Goal: Task Accomplishment & Management: Manage account settings

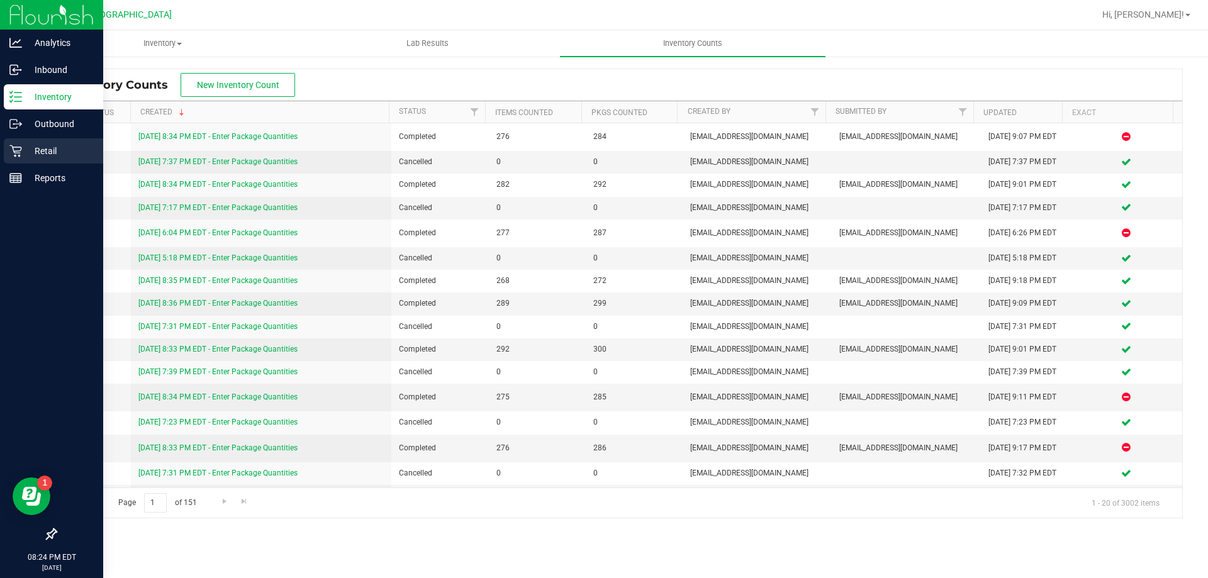
click at [37, 156] on p "Retail" at bounding box center [60, 150] width 76 height 15
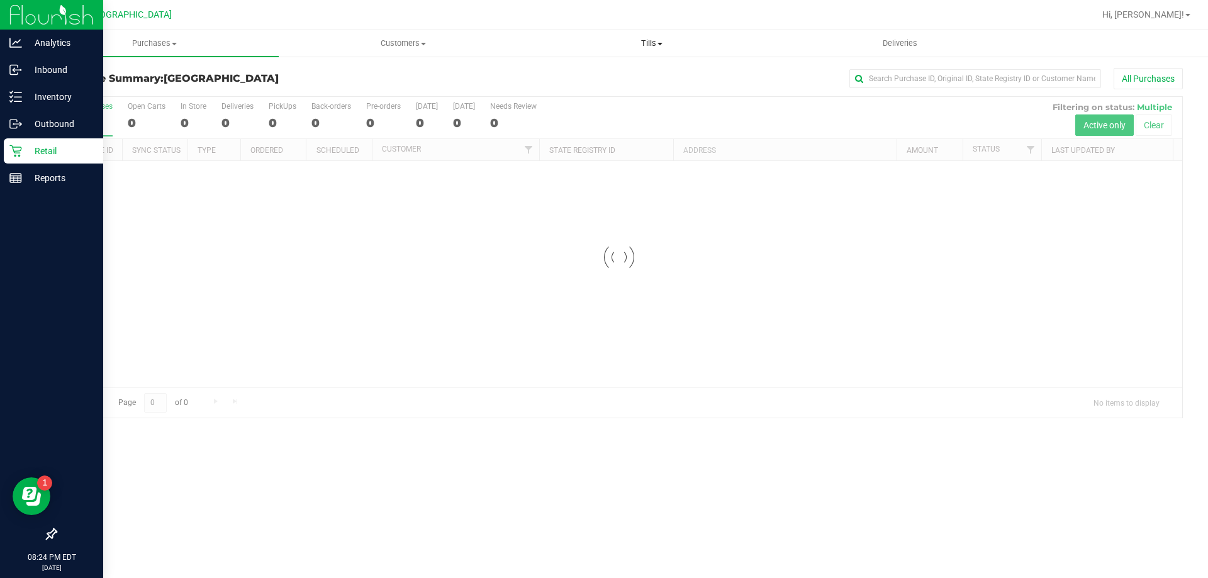
click at [660, 47] on span "Tills" at bounding box center [651, 43] width 247 height 11
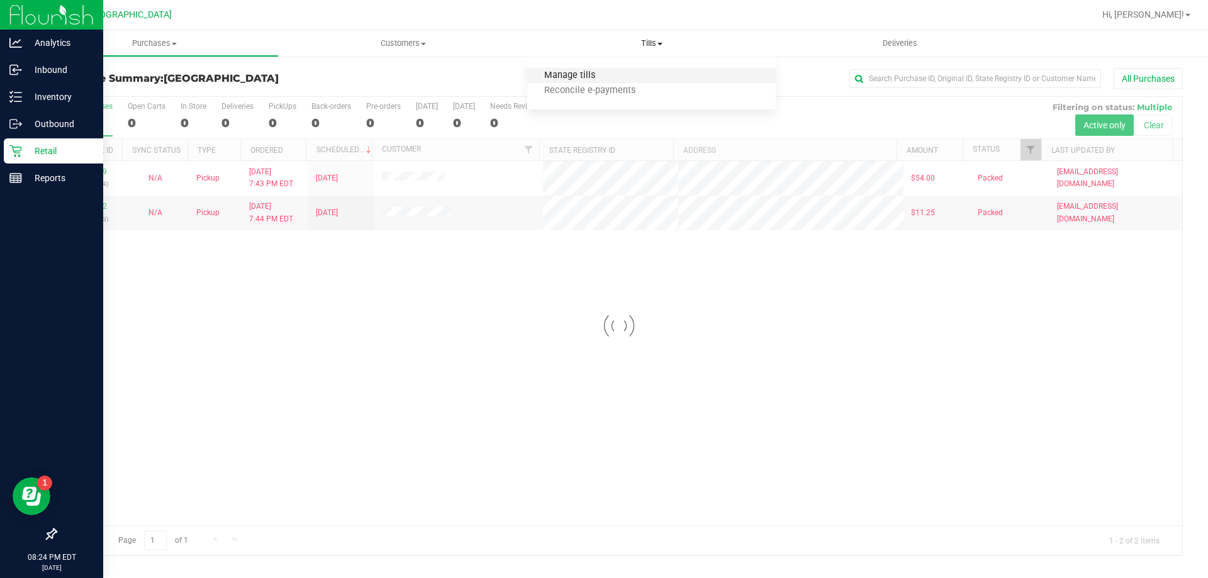
click at [592, 72] on span "Manage tills" at bounding box center [569, 75] width 85 height 11
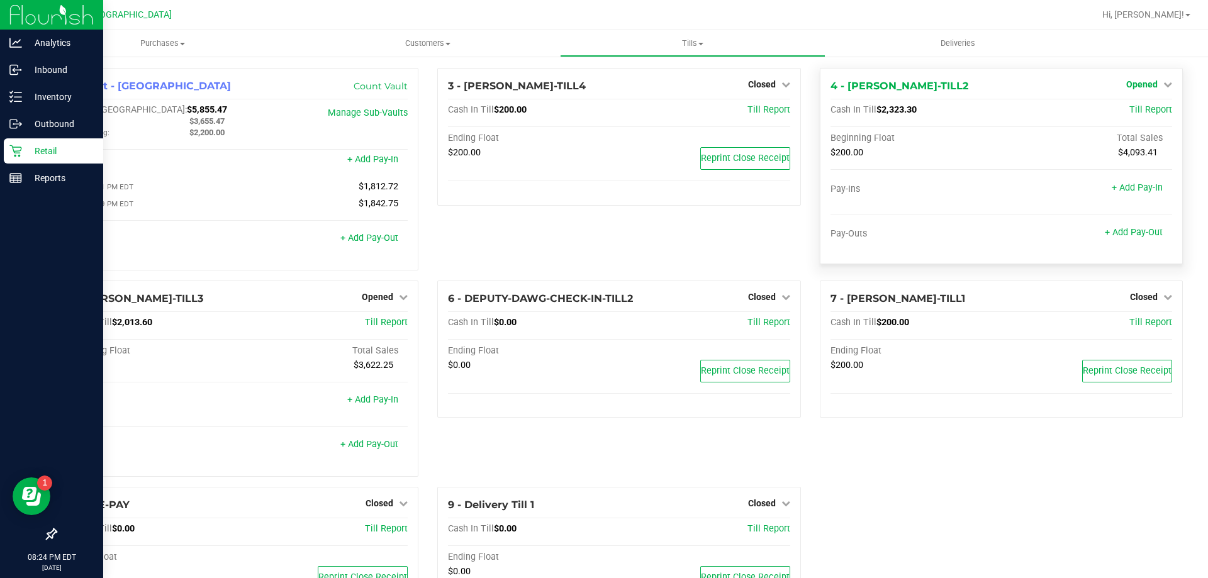
click at [1130, 84] on span "Opened" at bounding box center [1141, 84] width 31 height 10
click at [1126, 108] on link "Close Till" at bounding box center [1143, 111] width 34 height 10
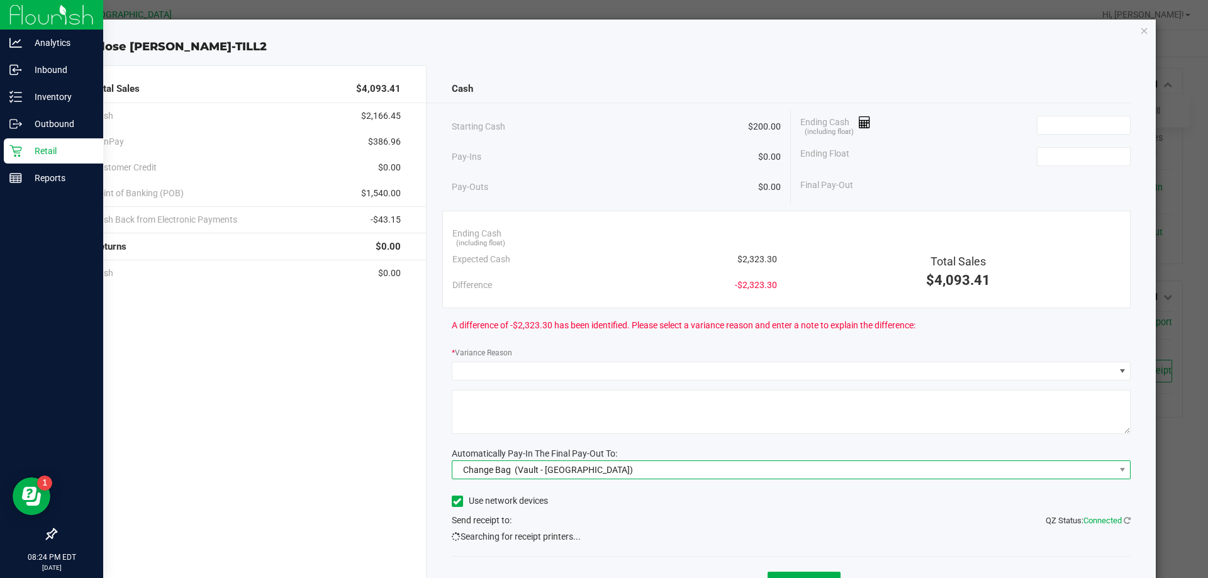
click at [838, 463] on span "Change Bag (Vault - [GEOGRAPHIC_DATA])" at bounding box center [783, 470] width 663 height 18
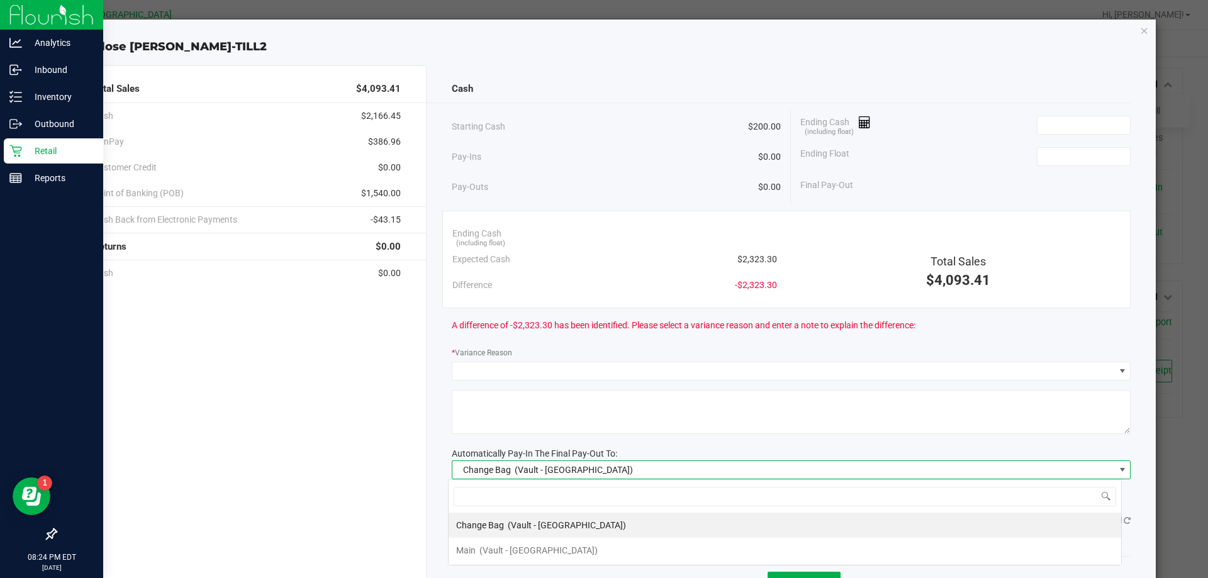
scroll to position [19, 673]
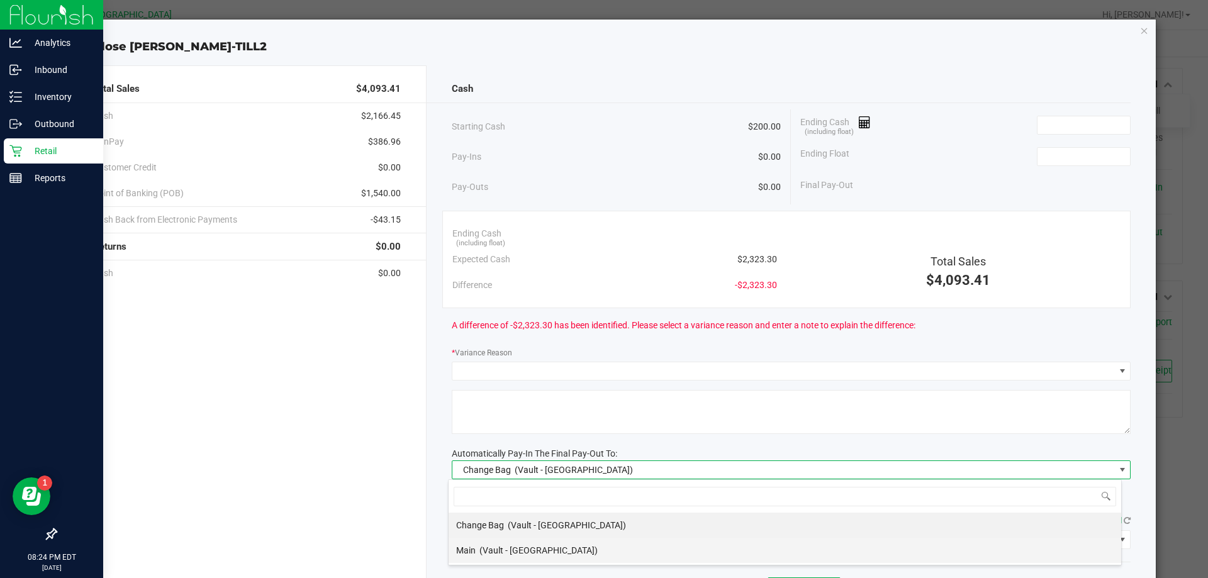
click at [482, 553] on span "(Vault - [GEOGRAPHIC_DATA])" at bounding box center [539, 551] width 118 height 10
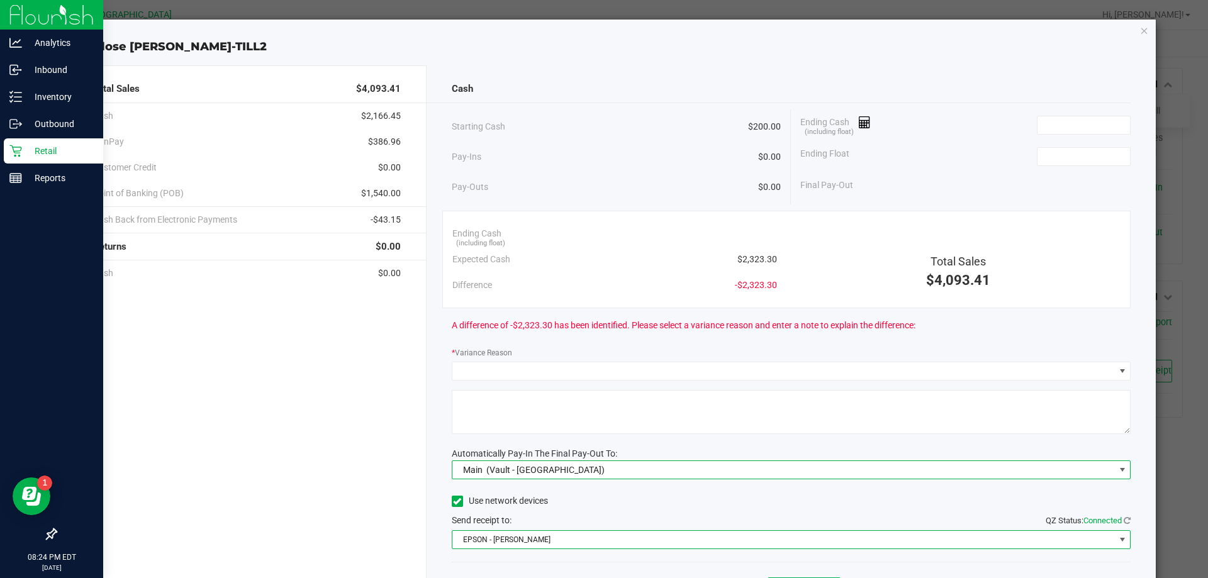
click at [537, 536] on span "EPSON - [PERSON_NAME]" at bounding box center [783, 540] width 663 height 18
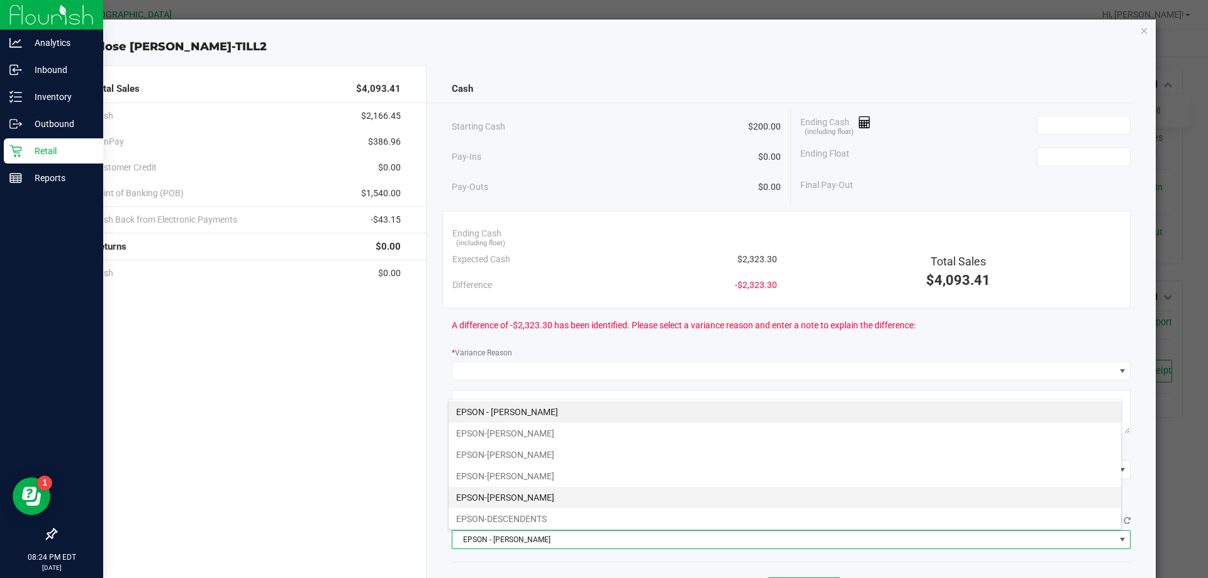
click at [529, 502] on li "EPSON-[PERSON_NAME]" at bounding box center [785, 497] width 673 height 21
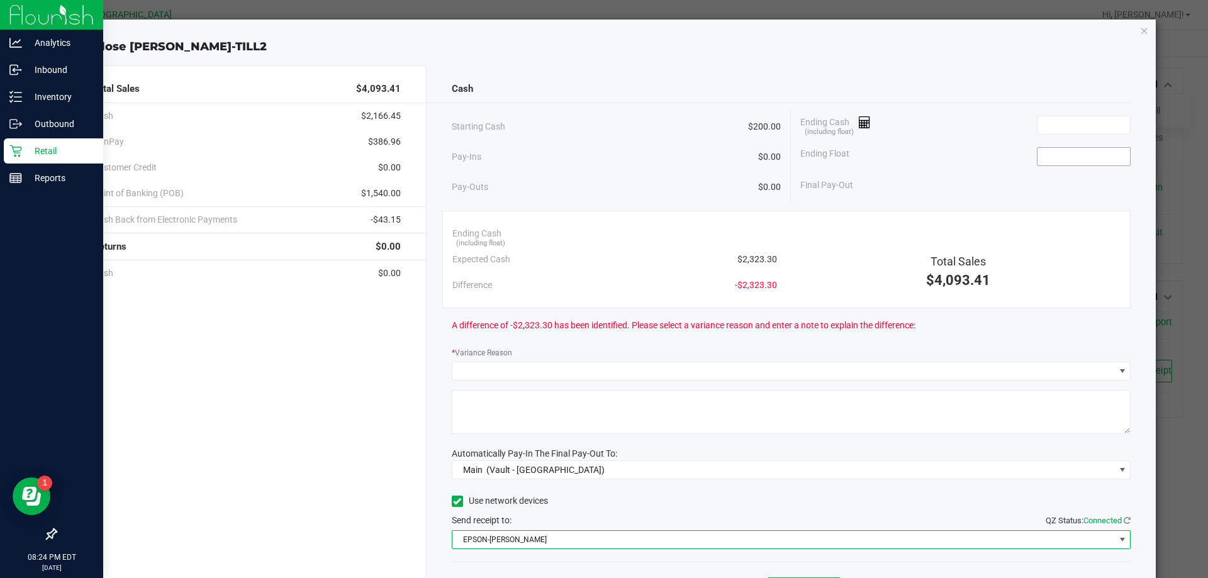
click at [1060, 164] on input at bounding box center [1084, 157] width 93 height 18
type input "$200.00"
click at [947, 125] on div "Ending Cash (including float)" at bounding box center [965, 124] width 330 height 31
drag, startPoint x: 577, startPoint y: 82, endPoint x: 709, endPoint y: 82, distance: 132.2
click at [577, 82] on div "Cash" at bounding box center [792, 89] width 680 height 27
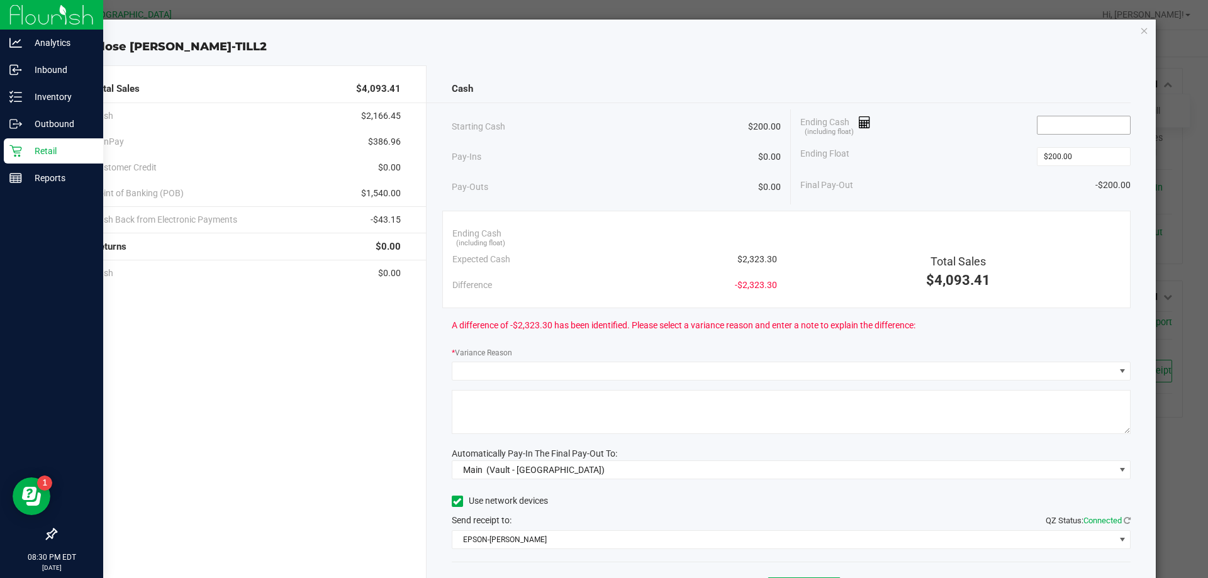
click at [1043, 126] on input at bounding box center [1084, 125] width 93 height 18
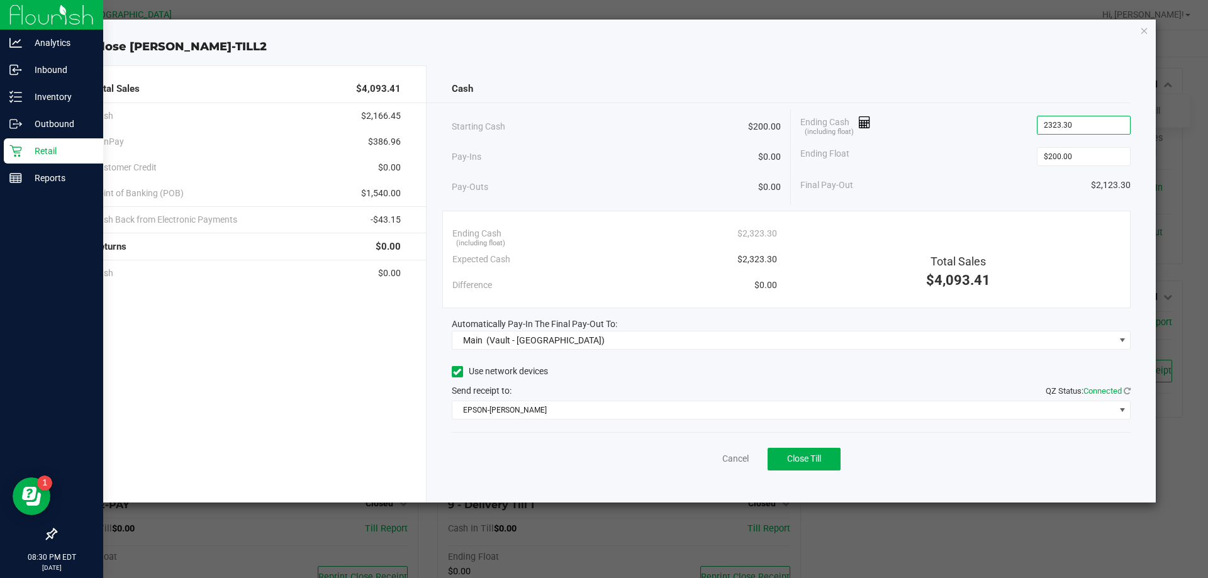
type input "$2,323.30"
click at [956, 136] on div "Ending Cash (including float) $2,323.30" at bounding box center [965, 124] width 330 height 31
click at [821, 458] on span "Close Till" at bounding box center [804, 459] width 34 height 10
click at [693, 456] on link "Dismiss" at bounding box center [708, 458] width 30 height 13
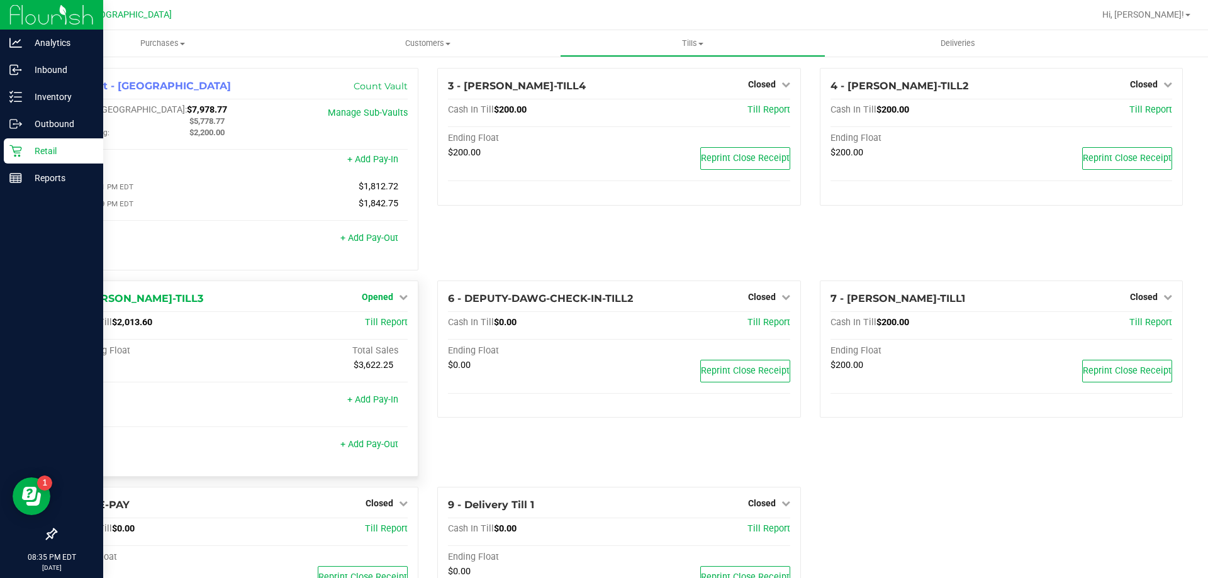
click at [386, 299] on span "Opened" at bounding box center [377, 297] width 31 height 10
click at [381, 328] on link "Close Till" at bounding box center [379, 323] width 34 height 10
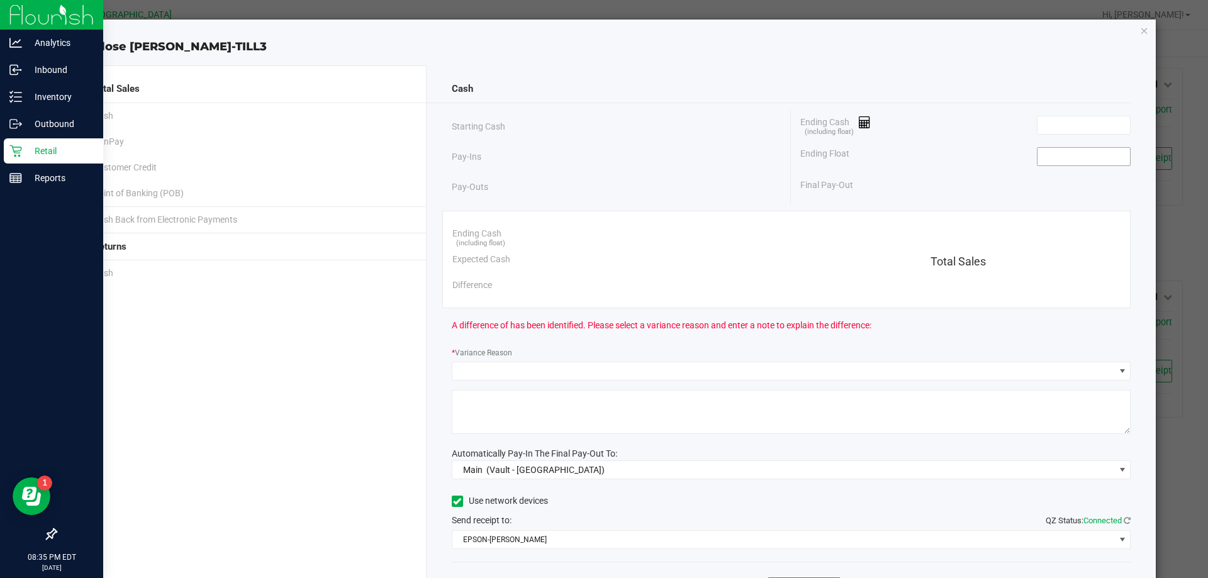
click at [1039, 155] on input at bounding box center [1084, 157] width 93 height 18
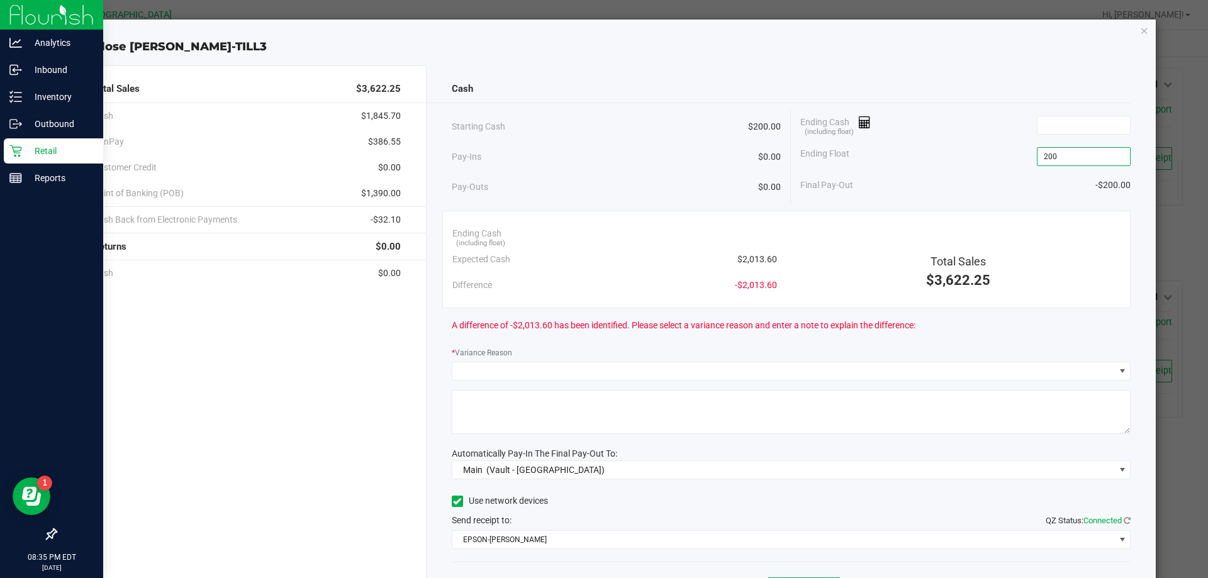
type input "$200.00"
click at [906, 182] on div "Final Pay-Out -$200.00" at bounding box center [965, 185] width 330 height 26
drag, startPoint x: 553, startPoint y: 124, endPoint x: 627, endPoint y: 124, distance: 74.9
click at [554, 124] on div "Starting Cash $200.00" at bounding box center [617, 126] width 330 height 35
click at [1077, 134] on span at bounding box center [1084, 125] width 94 height 19
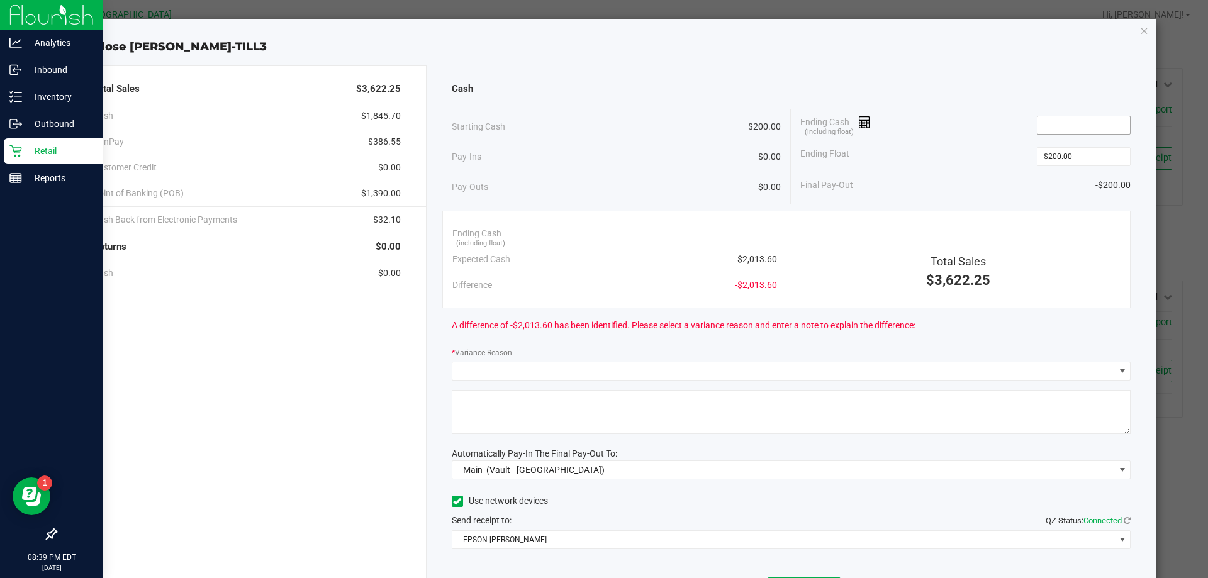
click at [1043, 125] on input at bounding box center [1084, 125] width 93 height 18
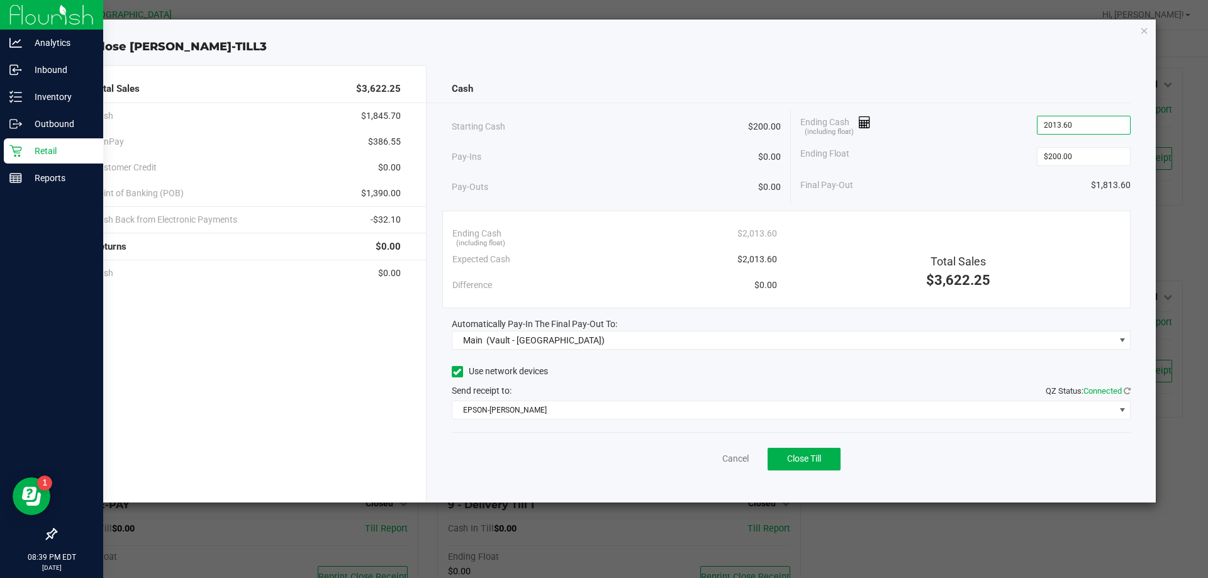
type input "$2,013.60"
click at [914, 157] on div "Ending Float $200.00" at bounding box center [965, 156] width 330 height 31
click at [805, 456] on span "Close Till" at bounding box center [804, 459] width 34 height 10
click at [695, 462] on link "Dismiss" at bounding box center [708, 458] width 30 height 13
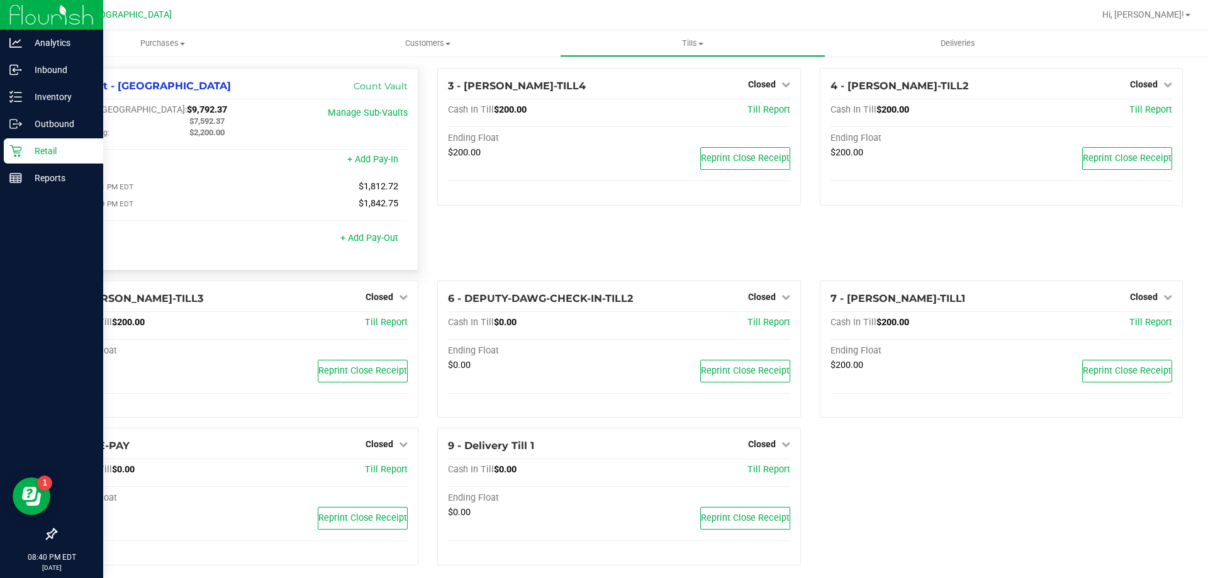
drag, startPoint x: 180, startPoint y: 108, endPoint x: 124, endPoint y: 109, distance: 56.0
click at [124, 109] on div "Cash In Vault: $9,792.37" at bounding box center [180, 109] width 228 height 11
copy span "$9,792.37"
click at [690, 45] on span "Tills" at bounding box center [693, 43] width 264 height 11
click at [589, 93] on span "Reconcile e-payments" at bounding box center [622, 91] width 125 height 11
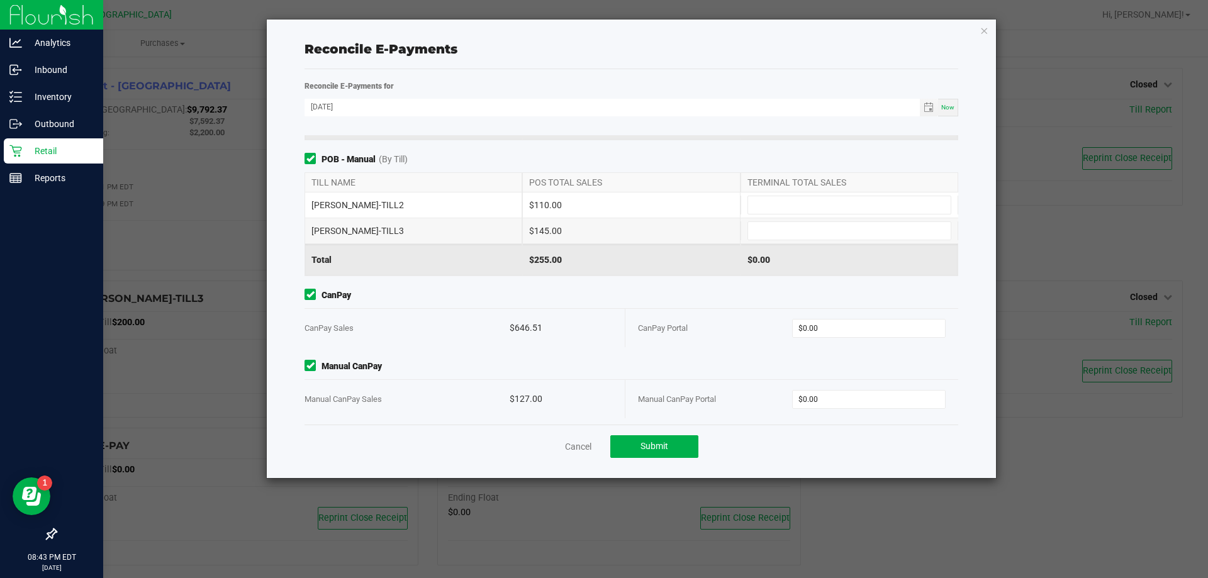
scroll to position [123, 0]
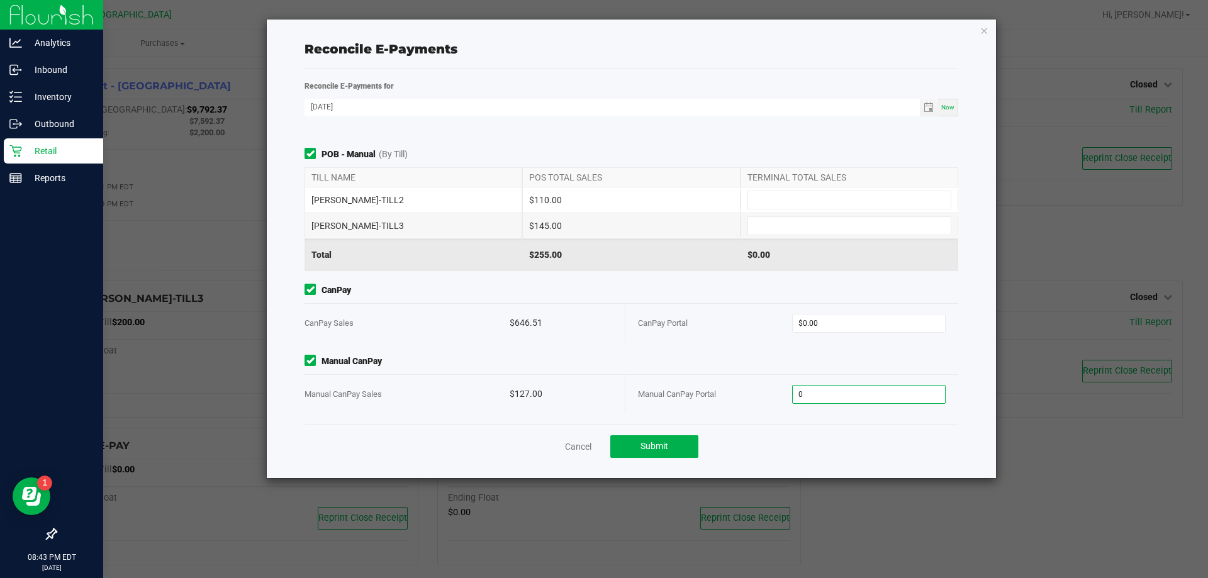
click at [850, 386] on input "0" at bounding box center [869, 395] width 153 height 18
type input "127"
type input "0"
type input "$127.00"
click at [825, 325] on input "0" at bounding box center [869, 324] width 153 height 18
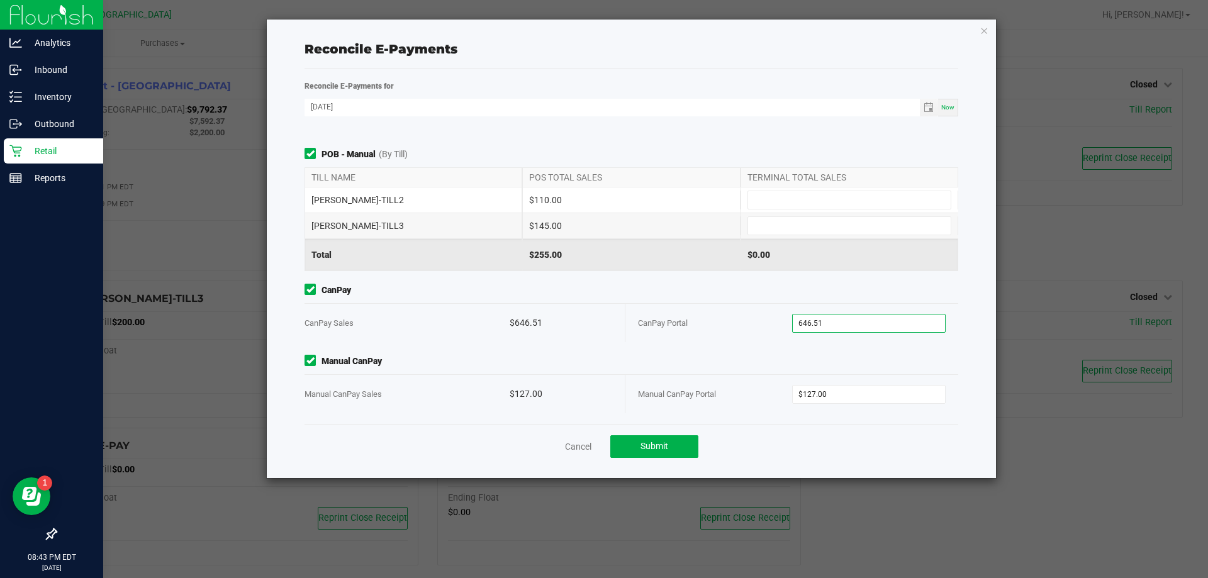
scroll to position [0, 0]
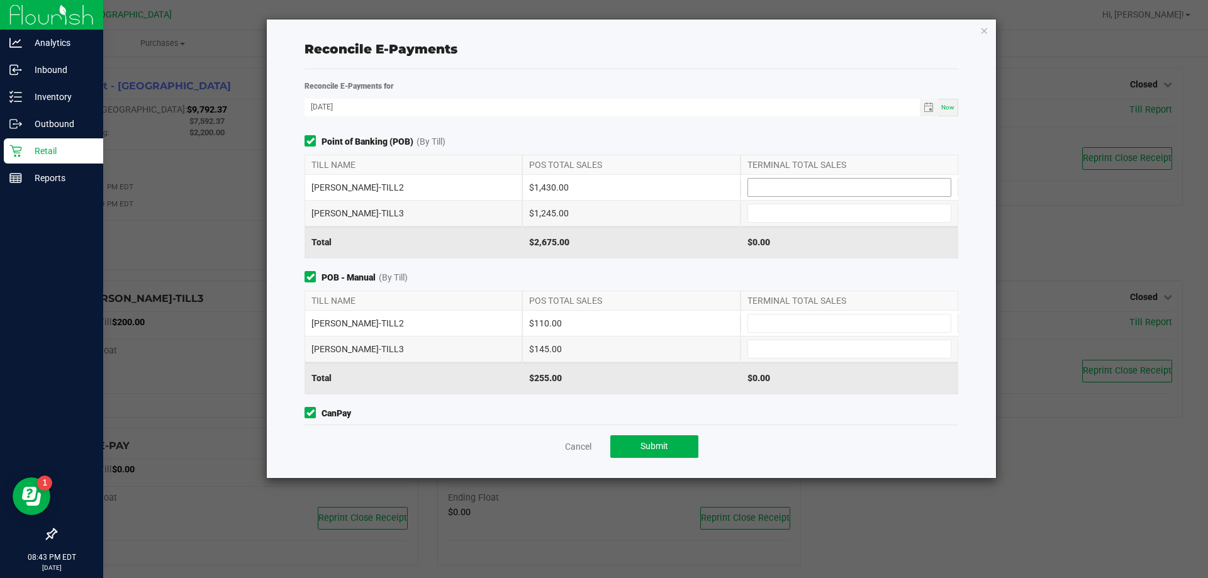
type input "$646.51"
click at [780, 193] on input at bounding box center [849, 188] width 203 height 18
type input "$1,430.00"
click at [791, 213] on input at bounding box center [849, 214] width 203 height 18
type input "$1,245.00"
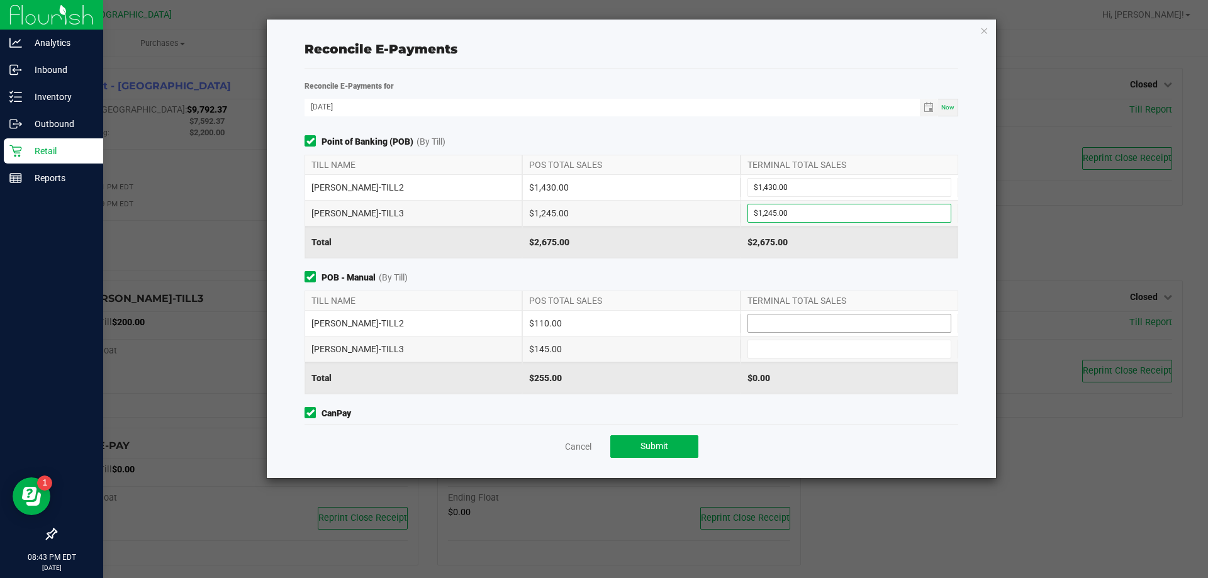
click at [793, 326] on input at bounding box center [849, 324] width 203 height 18
type input "$110.00"
click at [781, 344] on input at bounding box center [849, 349] width 203 height 18
type input "$145.00"
click at [893, 275] on span "POB - Manual (By Till)" at bounding box center [632, 277] width 654 height 13
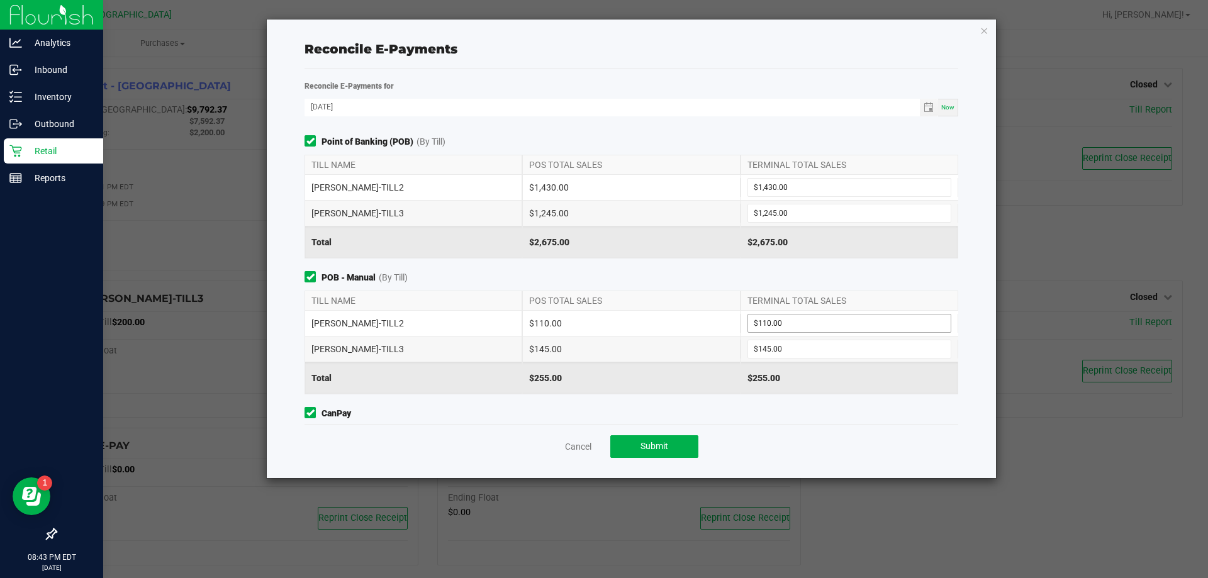
scroll to position [123, 0]
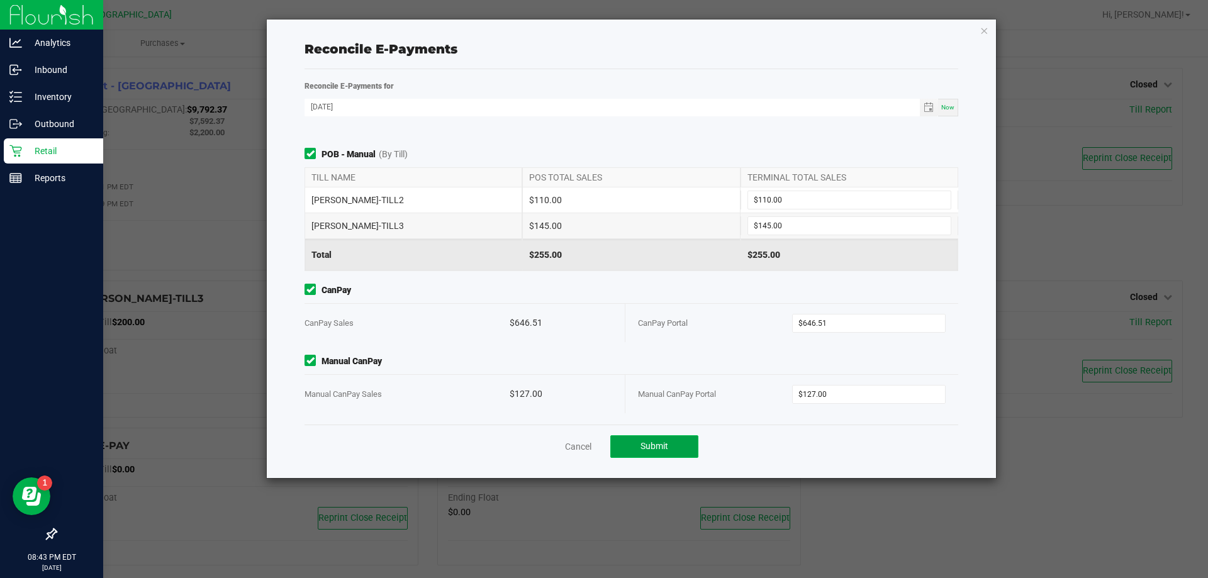
click at [677, 436] on button "Submit" at bounding box center [654, 446] width 88 height 23
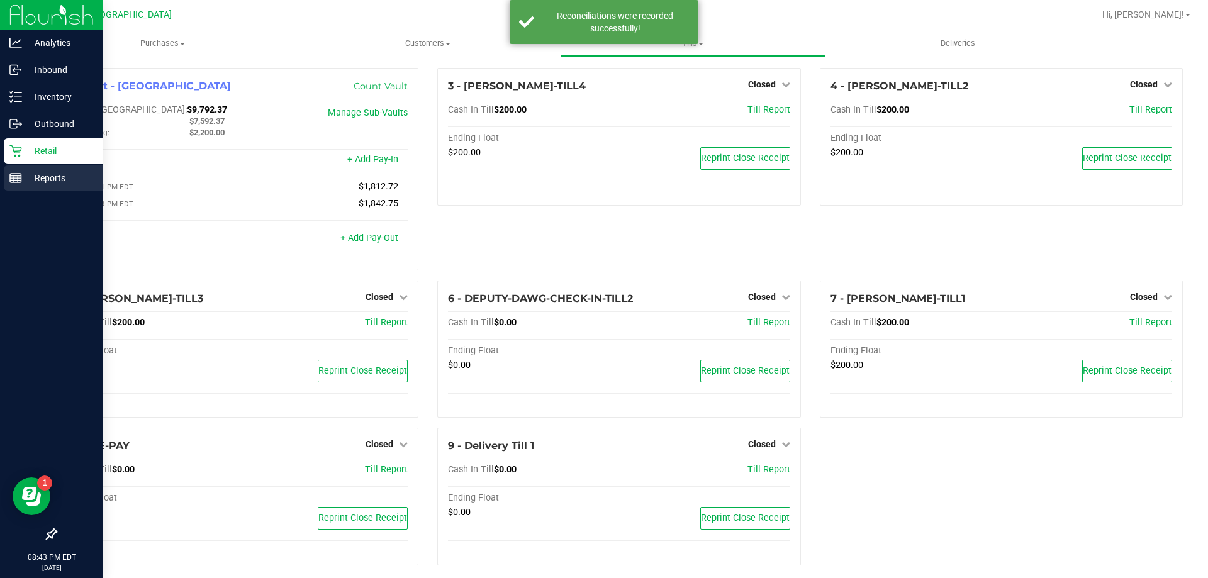
click at [56, 177] on p "Reports" at bounding box center [60, 178] width 76 height 15
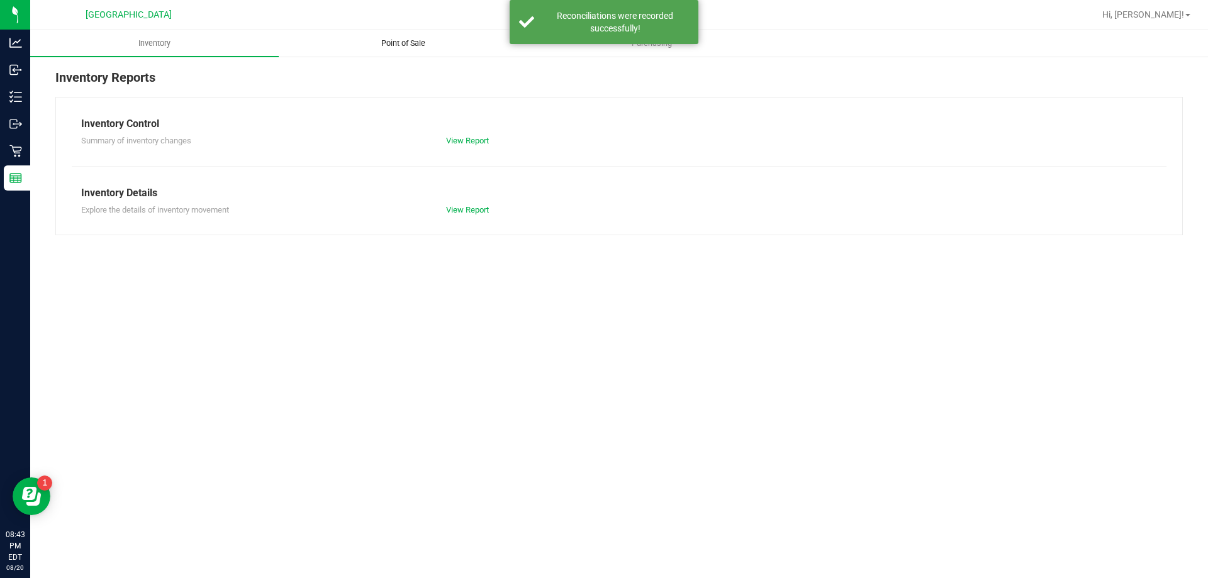
click at [421, 36] on uib-tab-heading "Point of Sale" at bounding box center [402, 43] width 247 height 25
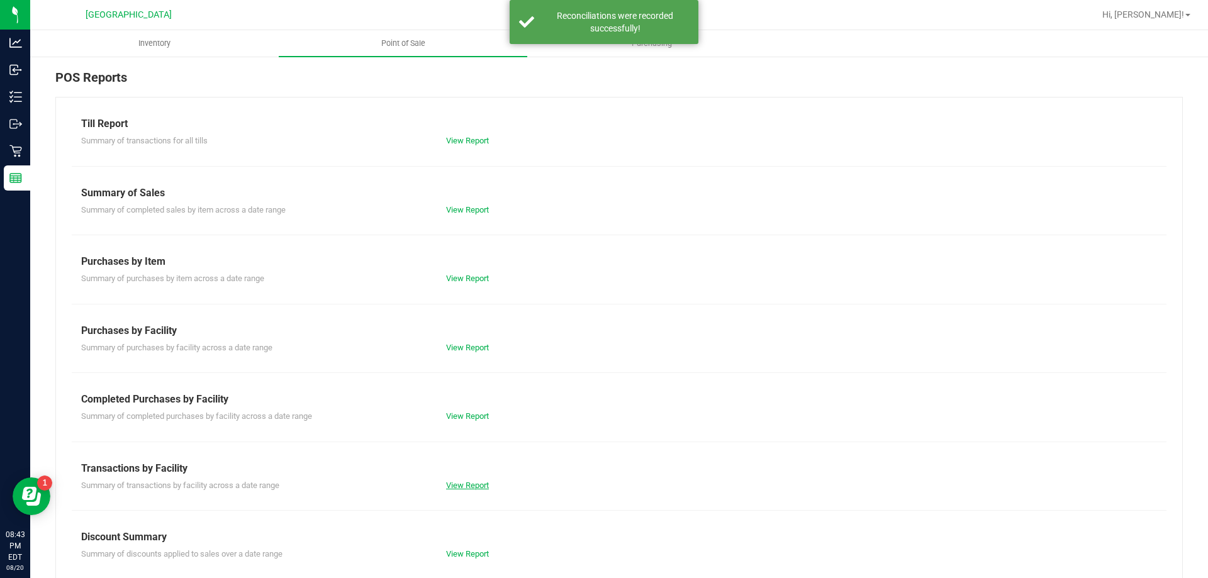
click at [471, 484] on link "View Report" at bounding box center [467, 485] width 43 height 9
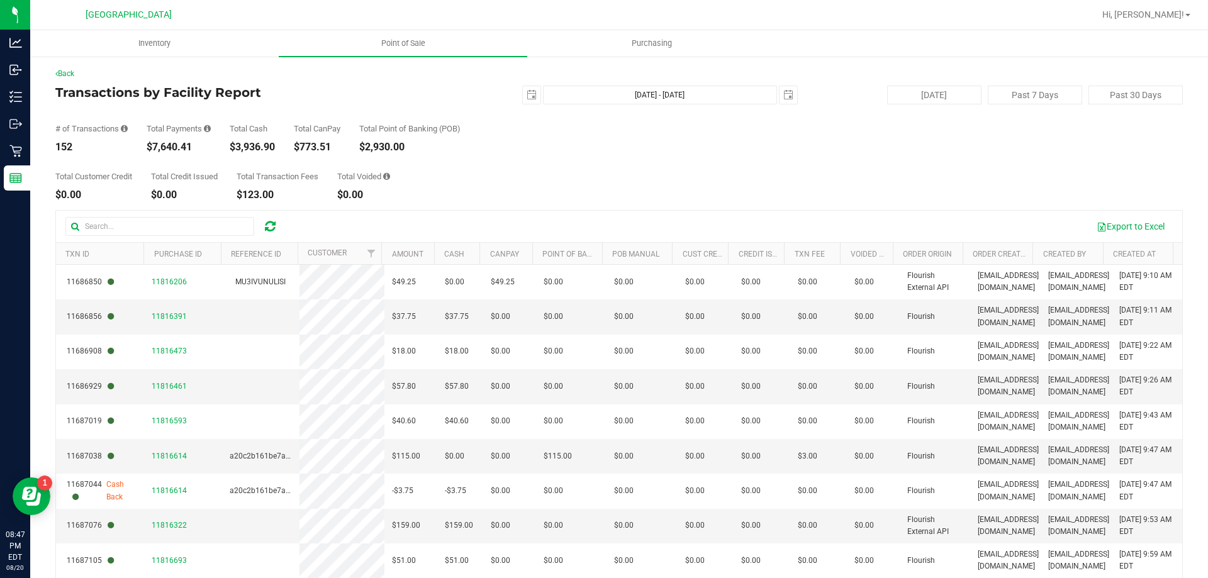
click at [422, 94] on div "[DATE] [DATE] - [DATE] [DATE]" at bounding box center [614, 95] width 385 height 19
click at [408, 36] on uib-tab-heading "Point of Sale" at bounding box center [403, 43] width 249 height 26
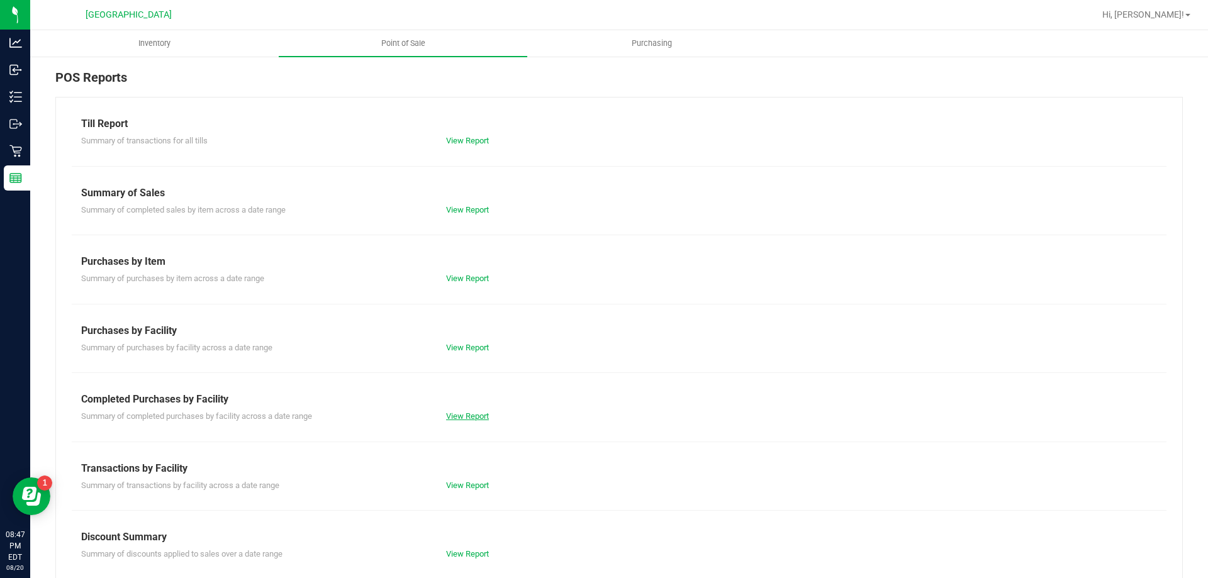
click at [466, 414] on link "View Report" at bounding box center [467, 416] width 43 height 9
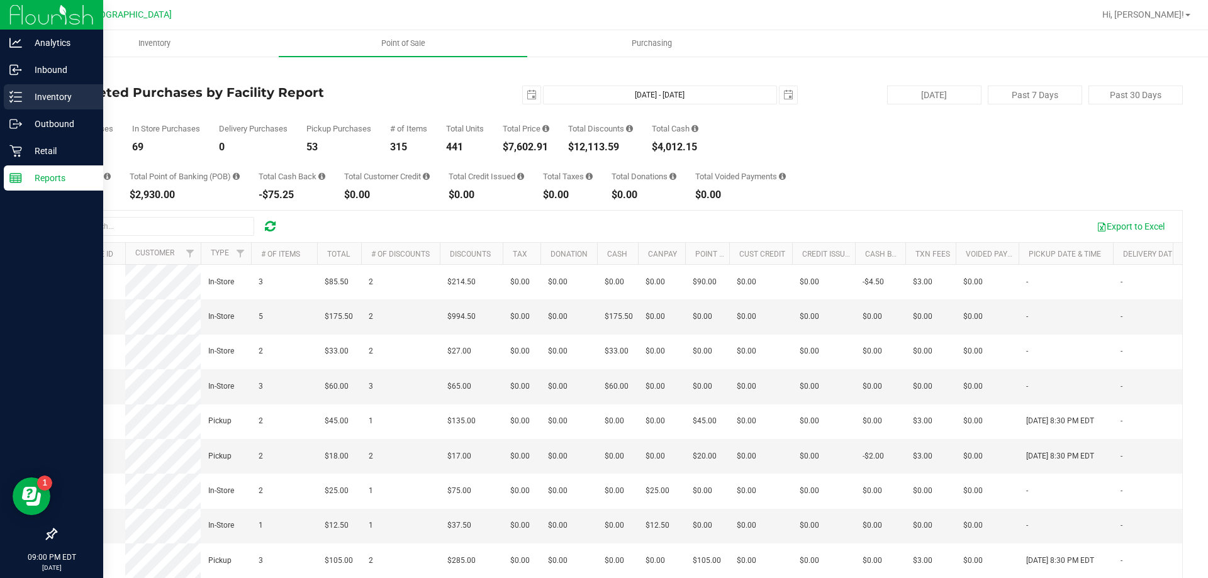
click at [21, 95] on icon at bounding box center [15, 97] width 13 height 13
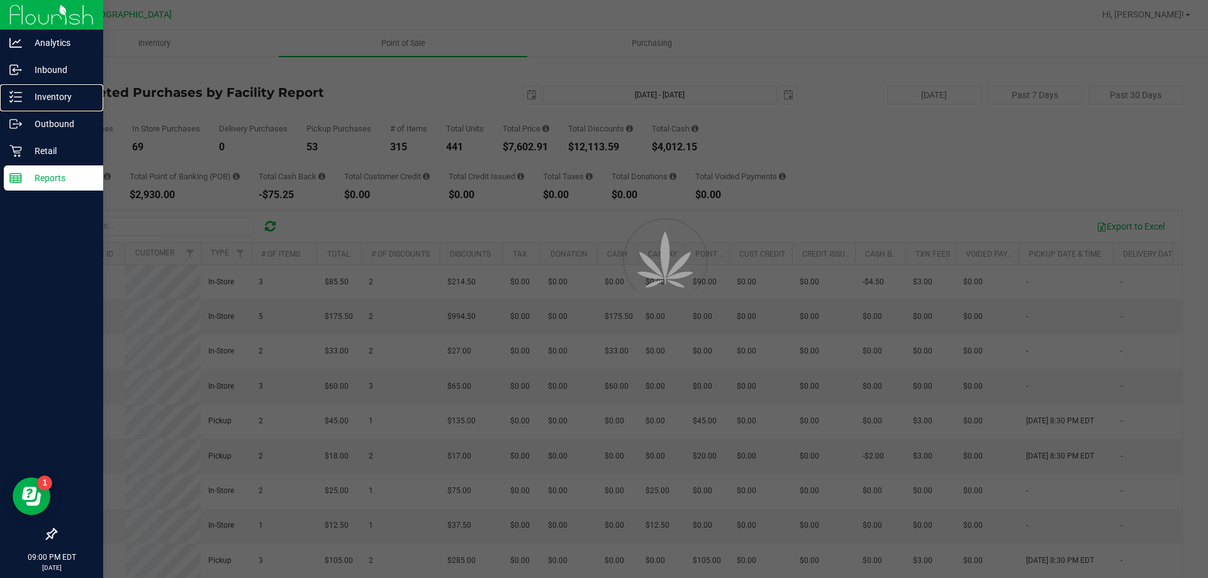
click at [43, 99] on p "Inventory" at bounding box center [60, 96] width 76 height 15
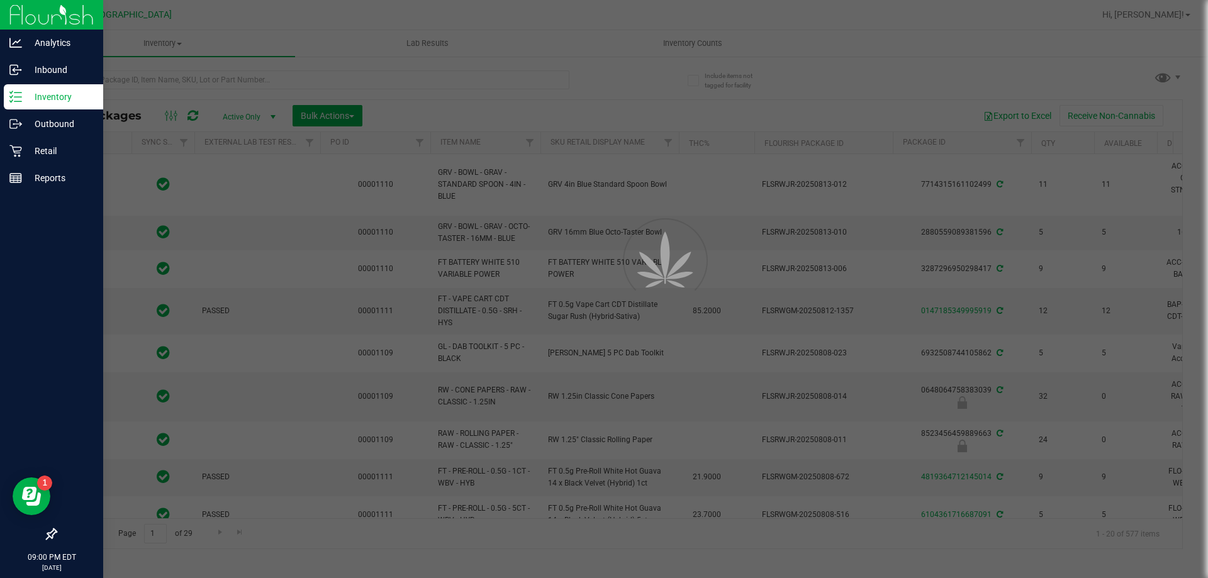
click at [682, 38] on div at bounding box center [604, 289] width 1208 height 578
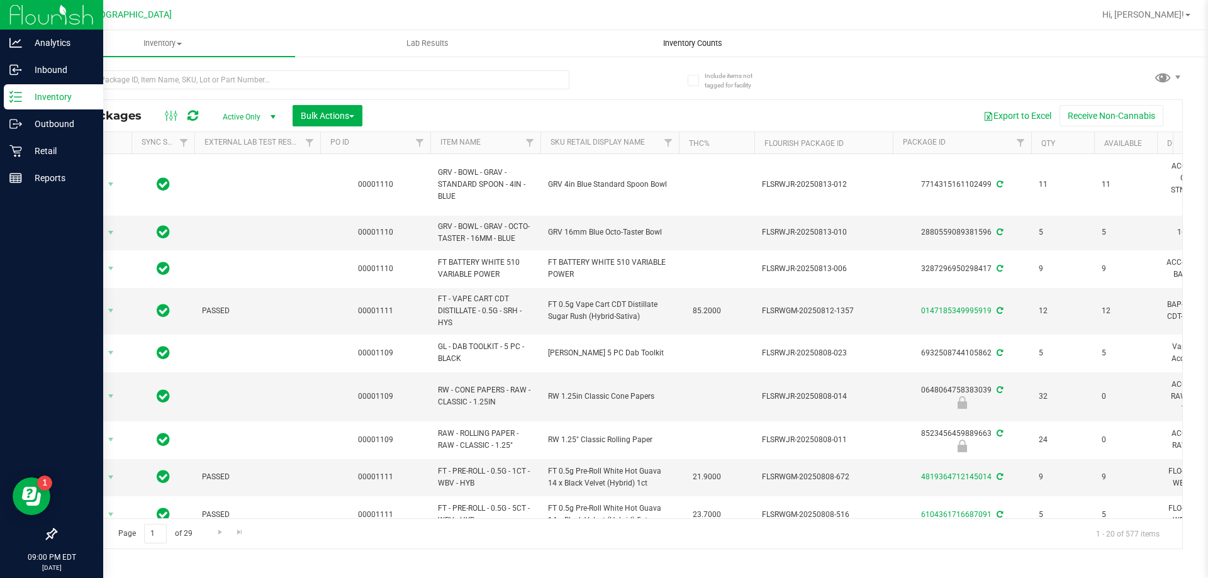
click at [682, 41] on span "Inventory Counts" at bounding box center [692, 43] width 93 height 11
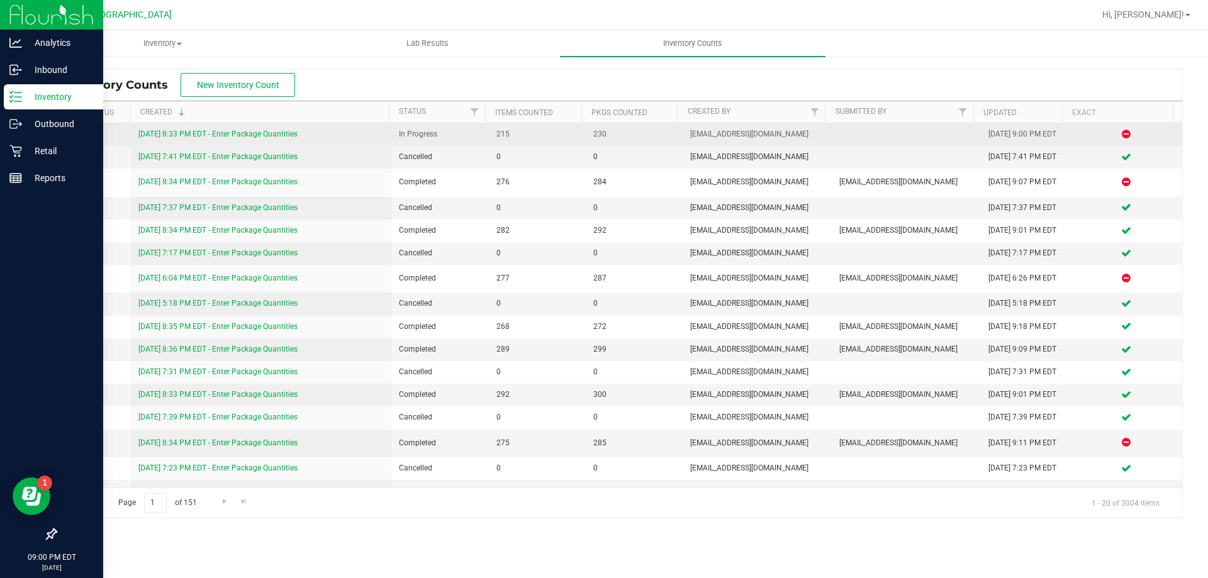
click at [237, 133] on link "[DATE] 8:33 PM EDT - Enter Package Quantities" at bounding box center [217, 134] width 159 height 9
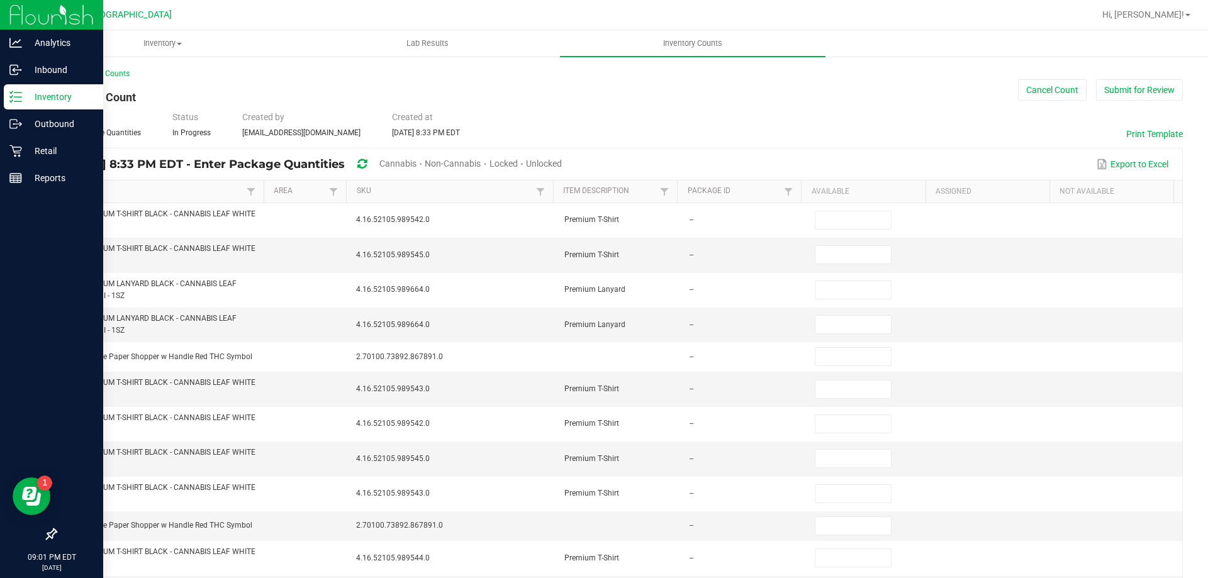
click at [562, 159] on span "Unlocked" at bounding box center [544, 164] width 36 height 10
type input "8"
type input "4"
type input "13"
type input "12"
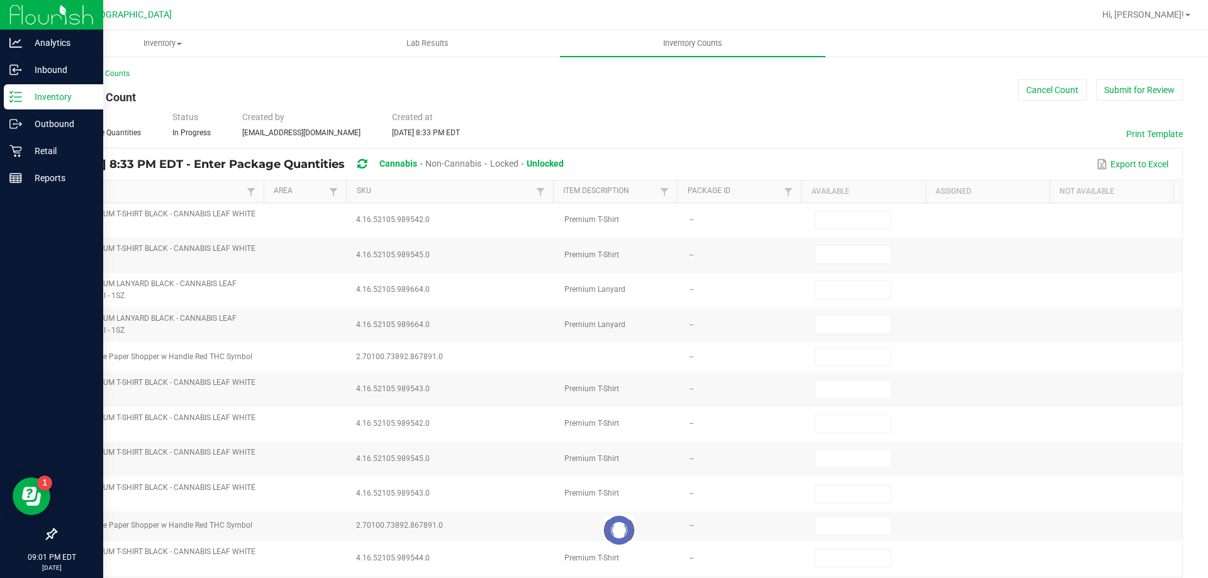
type input "24"
type input "6"
type input "2"
type input "5"
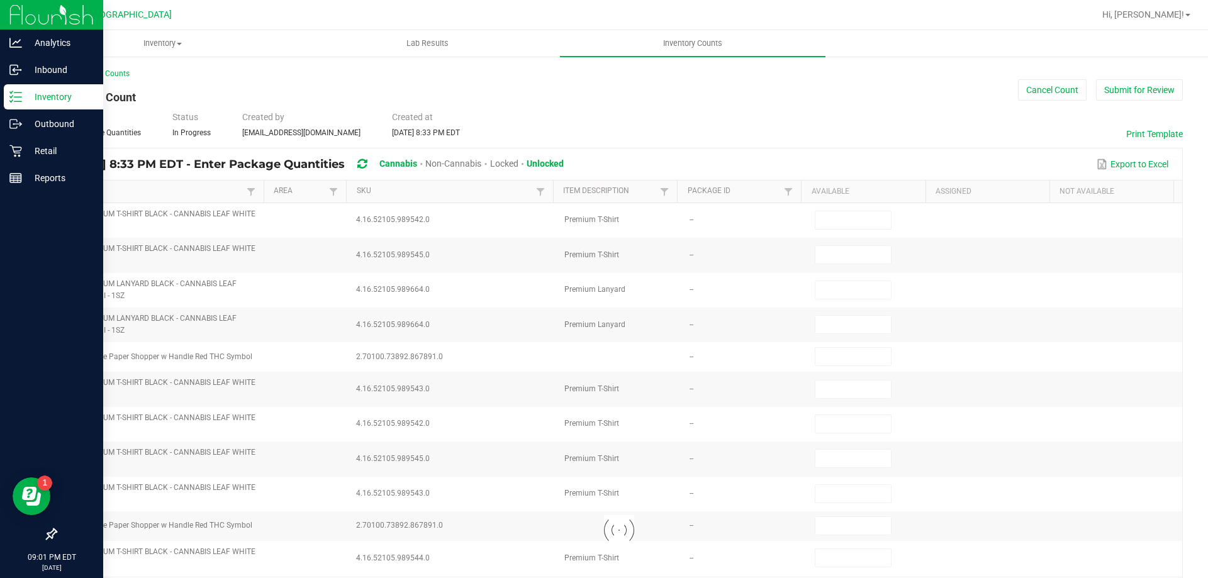
type input "1"
type input "9"
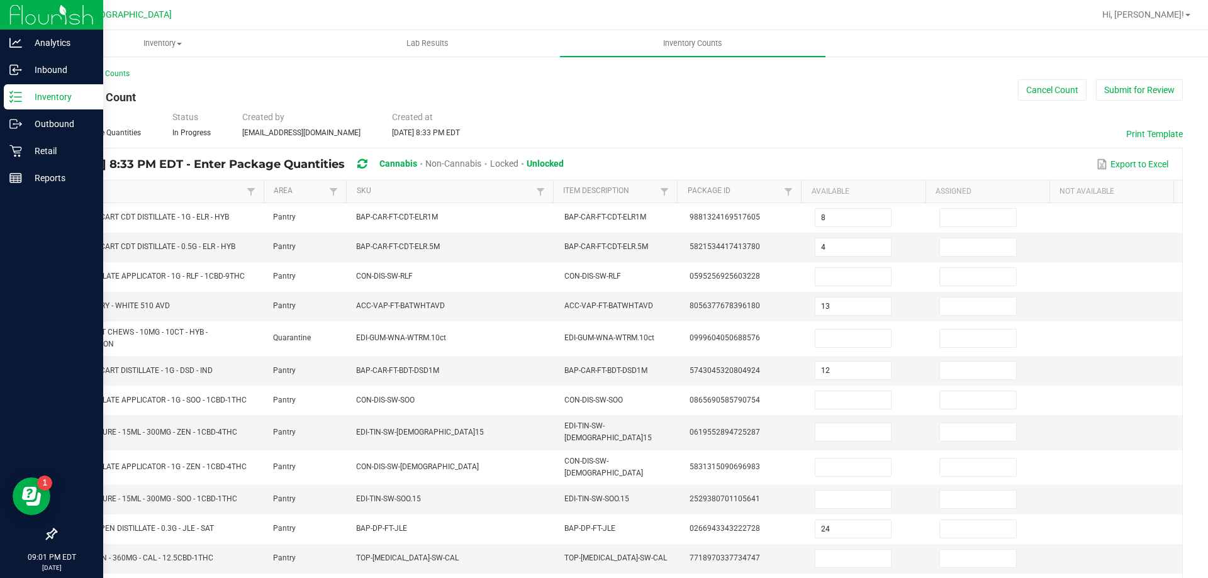
click at [225, 190] on link "Item" at bounding box center [155, 191] width 176 height 10
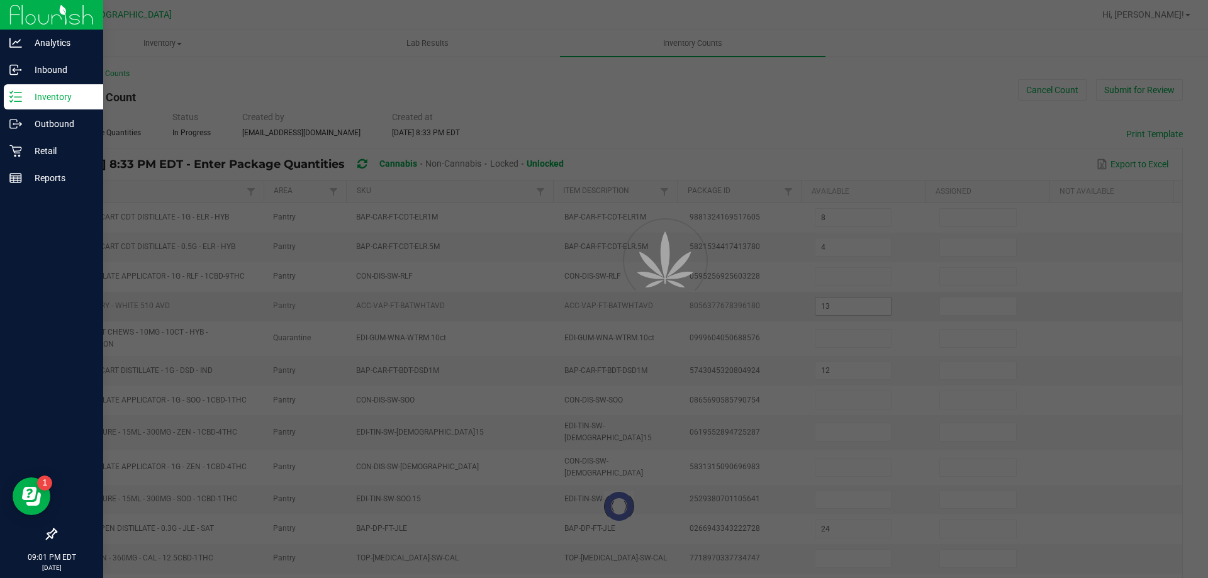
type input "2"
type input "20"
type input "0"
type input "5"
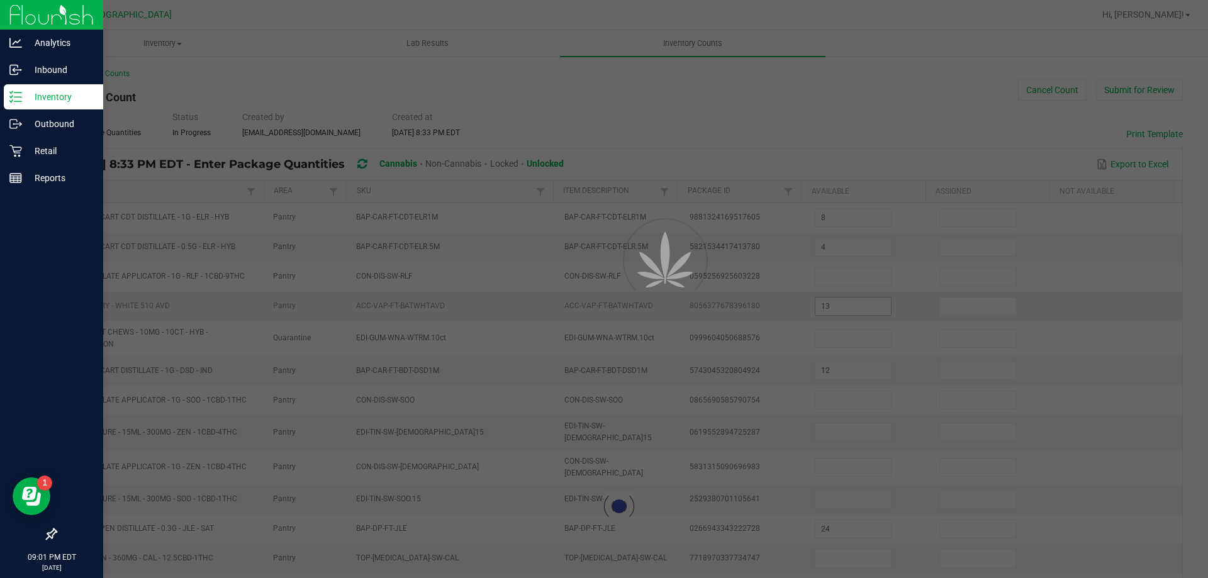
type input "6"
type input "8"
type input "5"
type input "7"
type input "14"
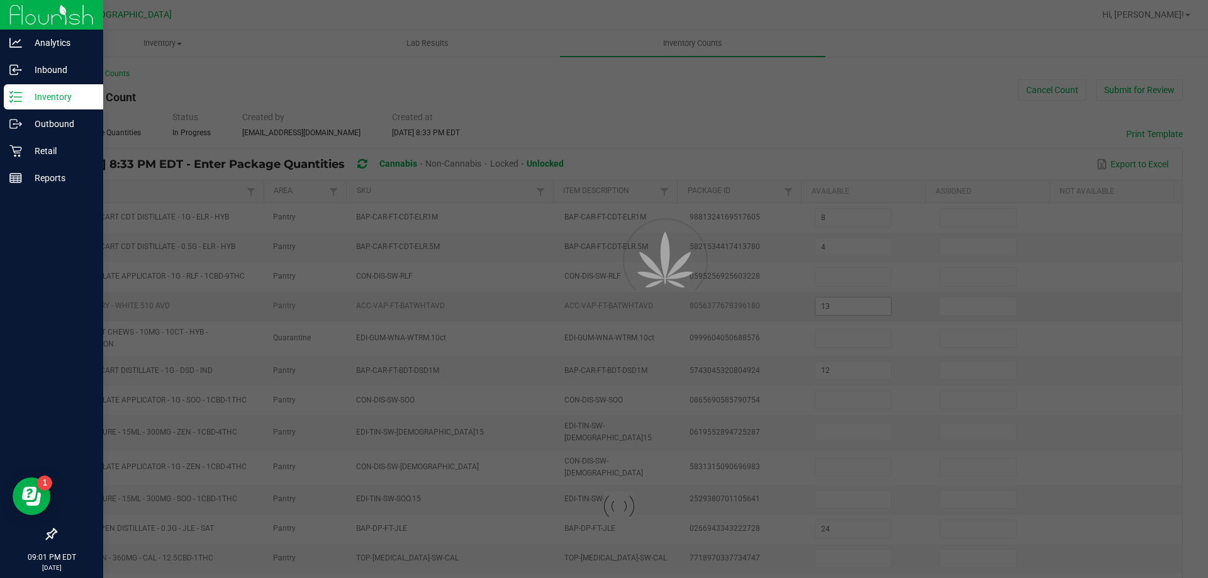
type input "13"
type input "9"
type input "5"
type input "2"
type input "1"
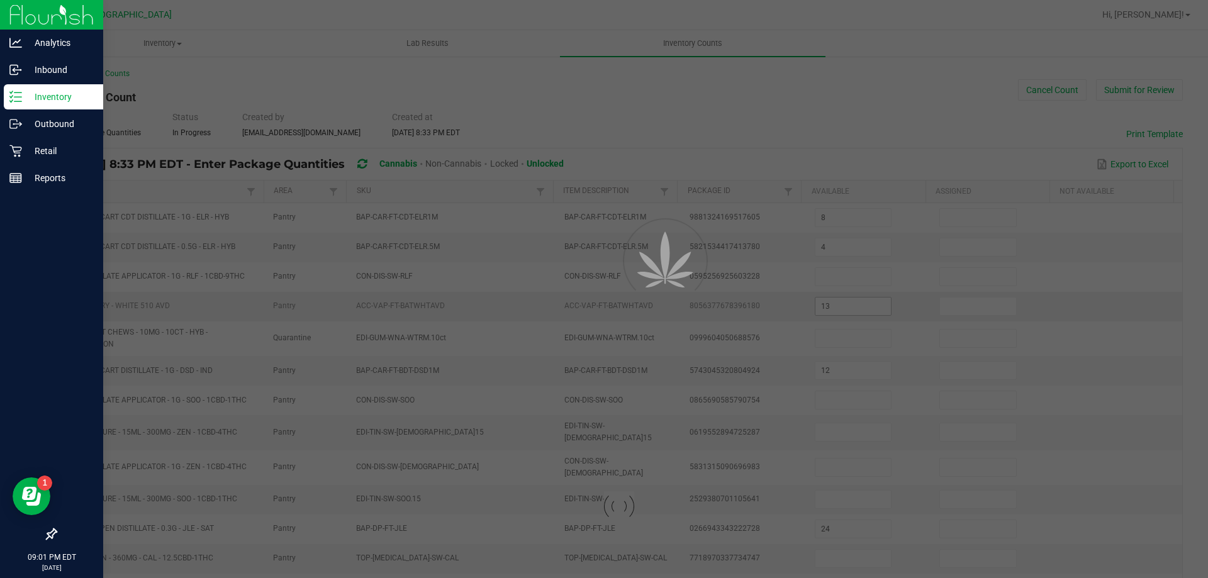
type input "9"
type input "16"
type input "4"
type input "18"
type input "16"
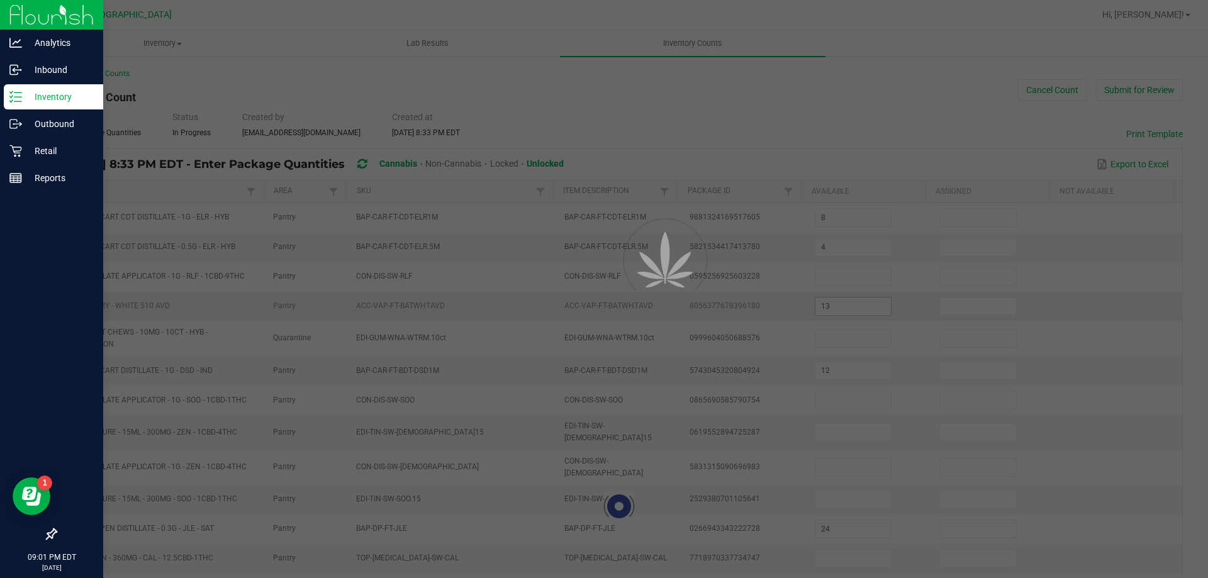
type input "1"
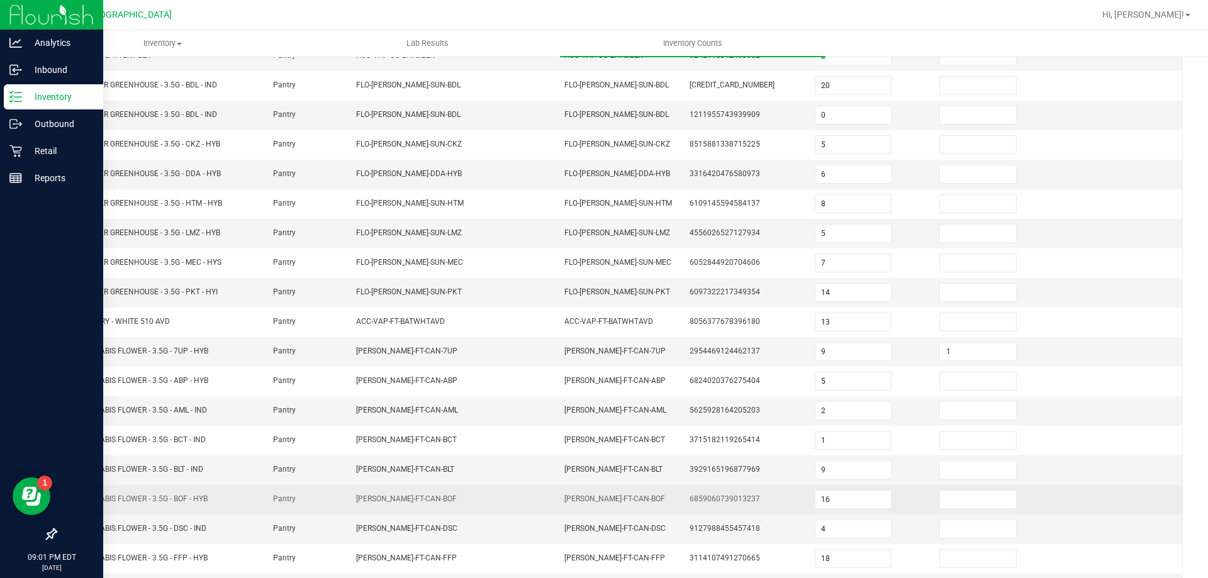
scroll to position [261, 0]
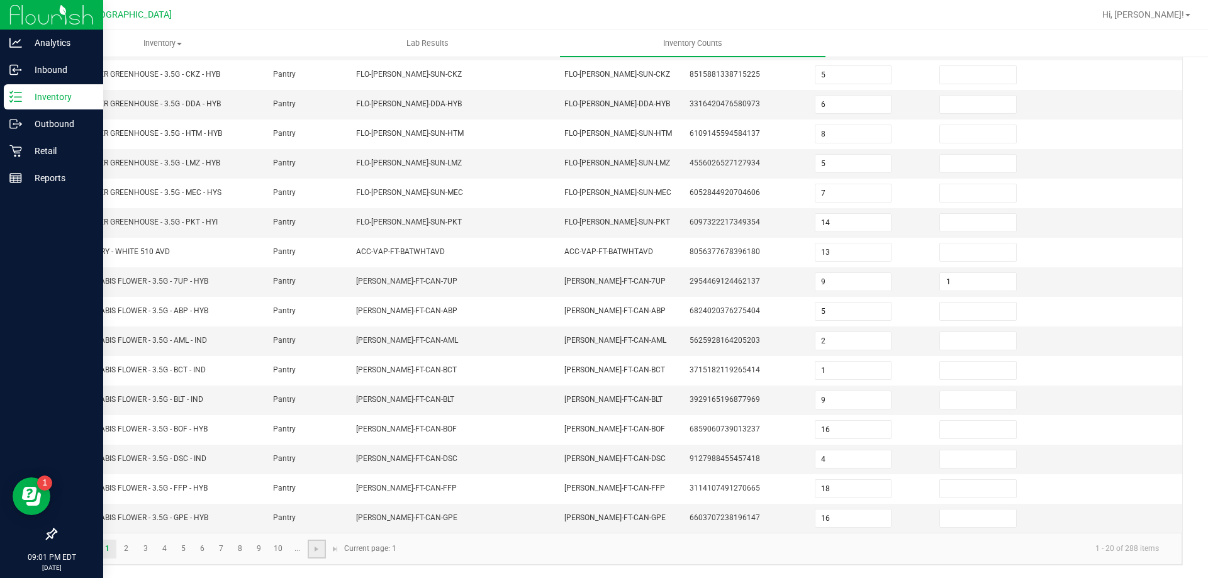
click at [323, 547] on link at bounding box center [317, 549] width 18 height 19
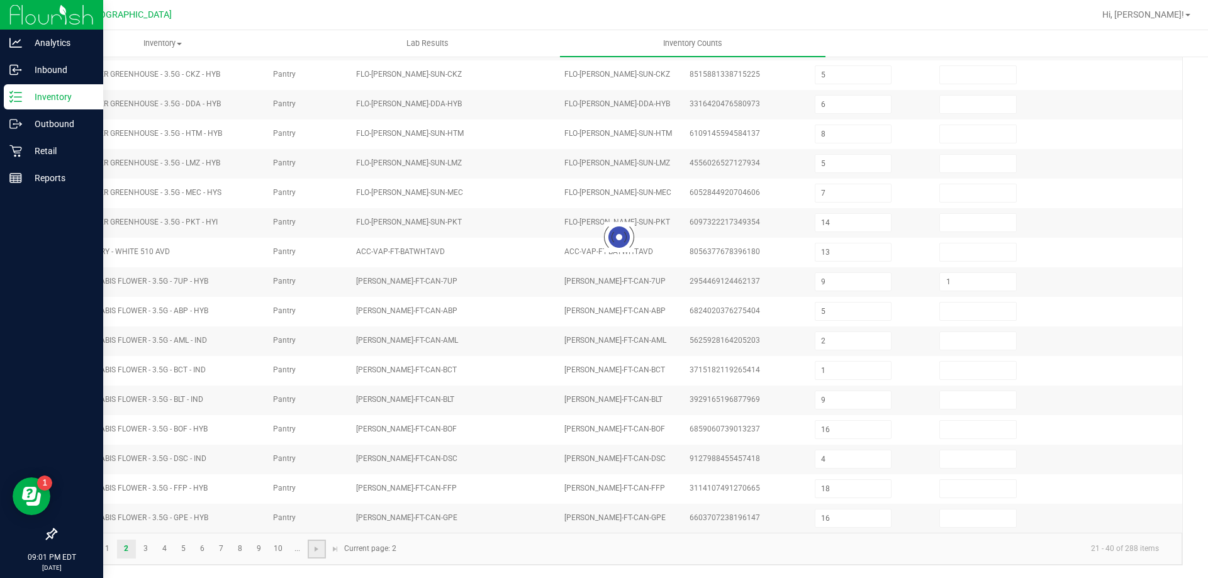
type input "7"
type input "3"
type input "1"
type input "14"
type input "8"
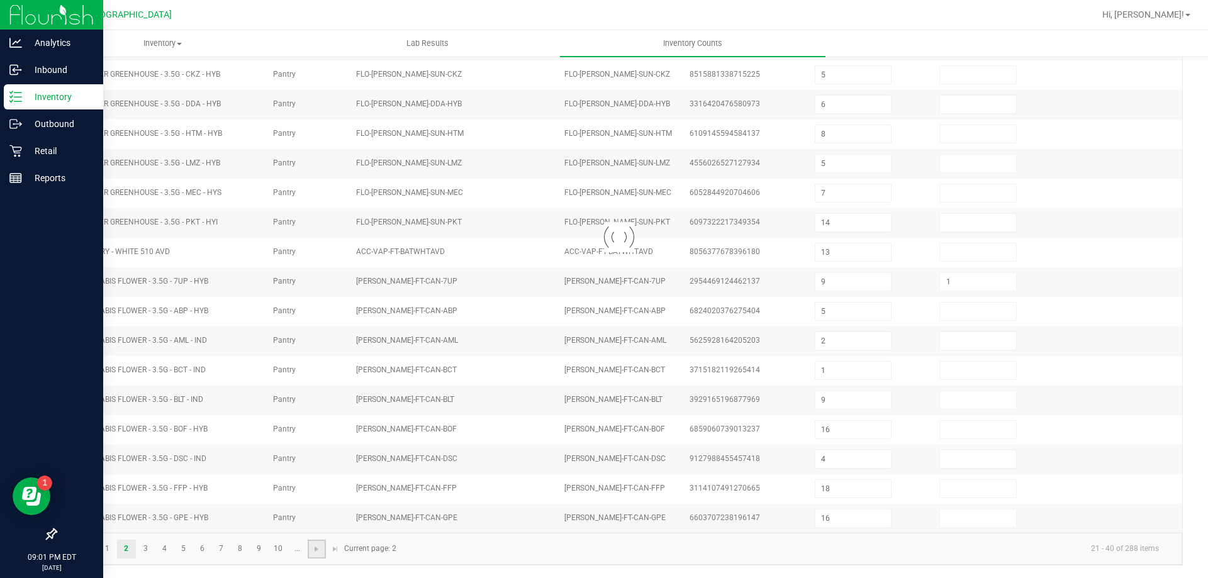
type input "9"
type input "7"
type input "20"
type input "13"
type input "1"
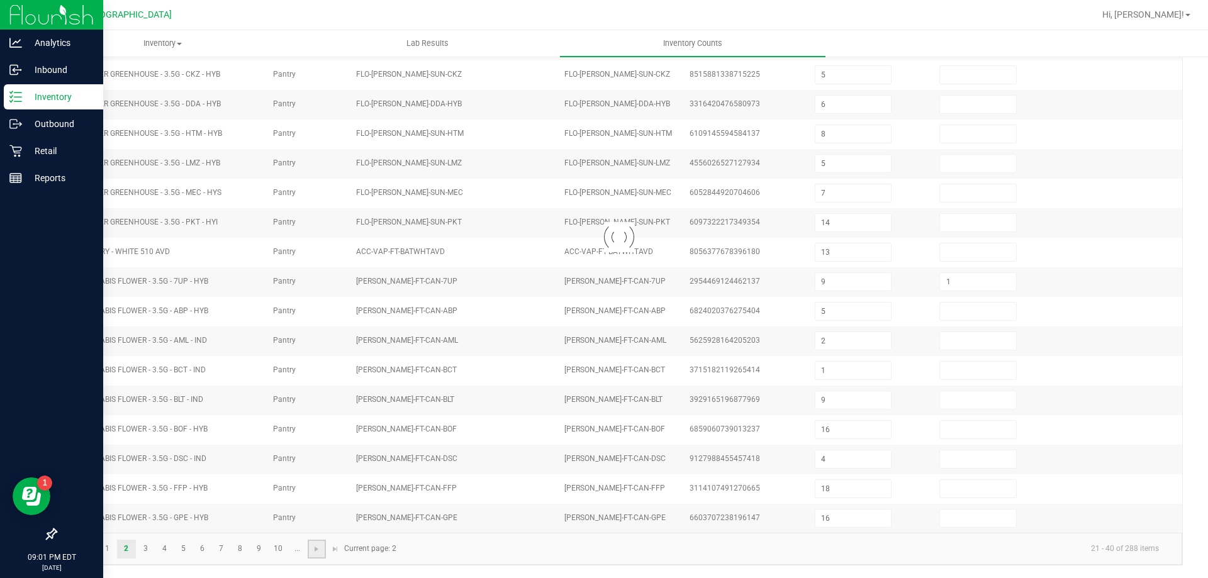
type input "3"
type input "2"
type input "3"
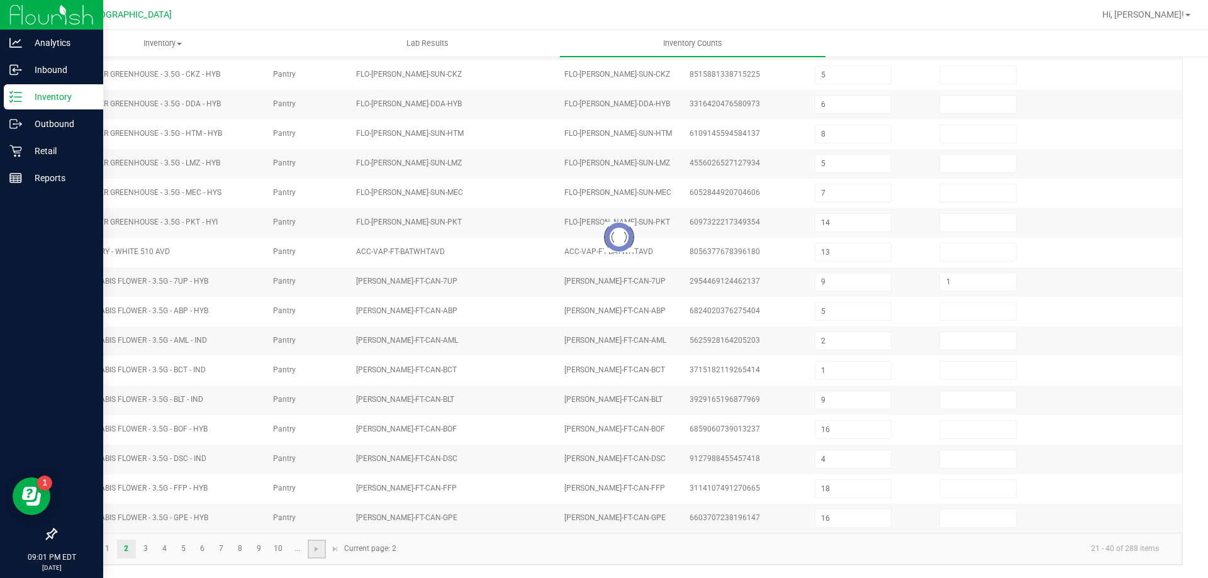
type input "10"
type input "9"
type input "10"
type input "8"
type input "5"
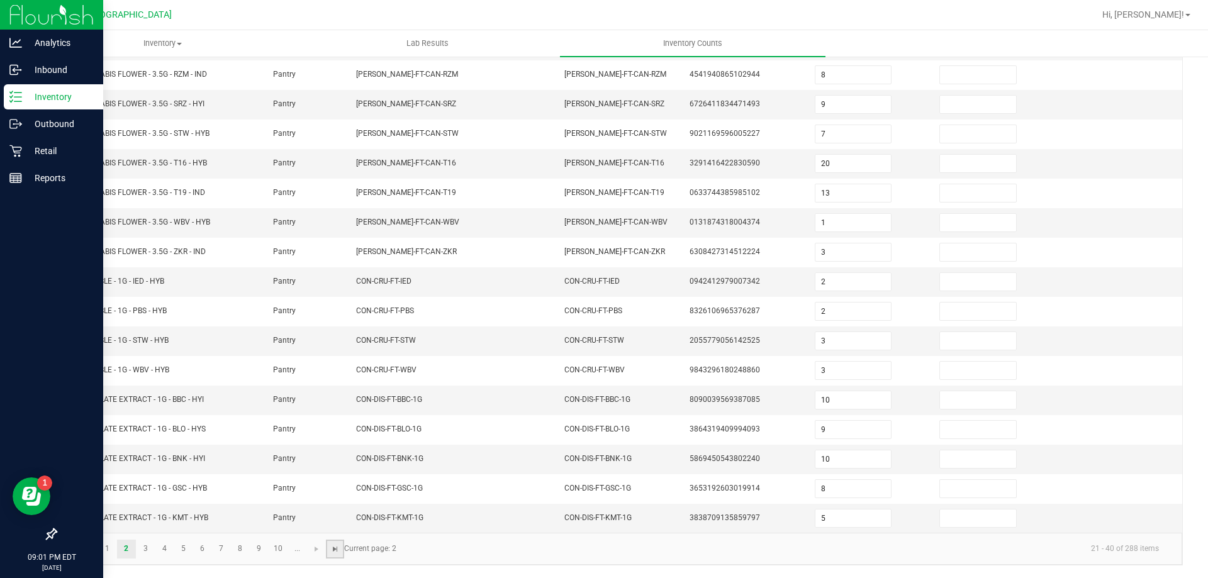
click at [335, 550] on span "Go to the last page" at bounding box center [335, 549] width 10 height 10
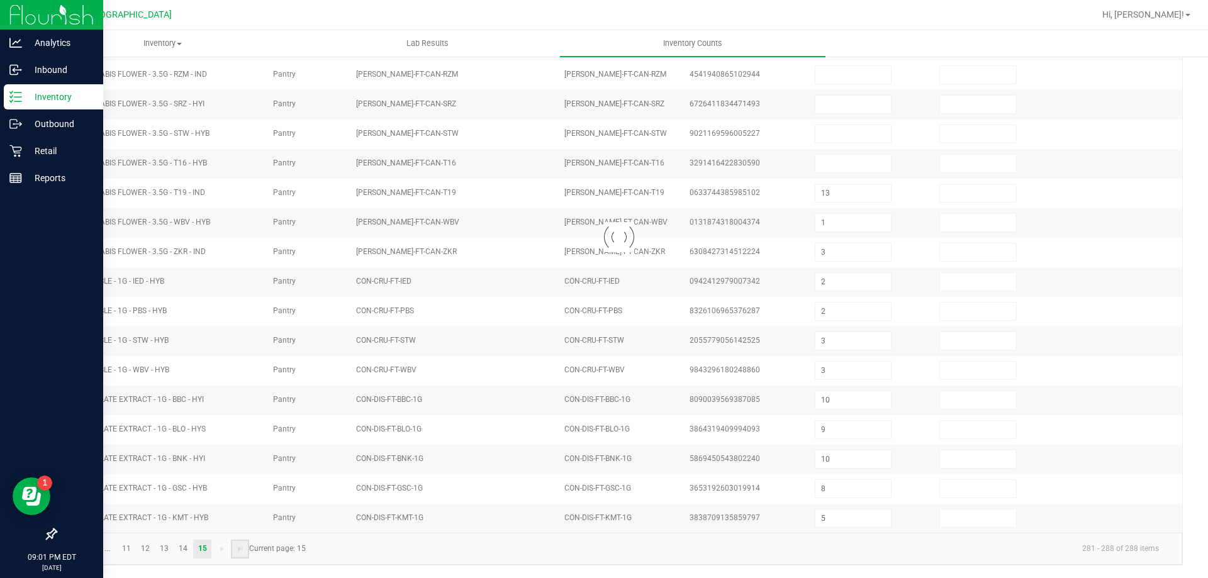
scroll to position [0, 0]
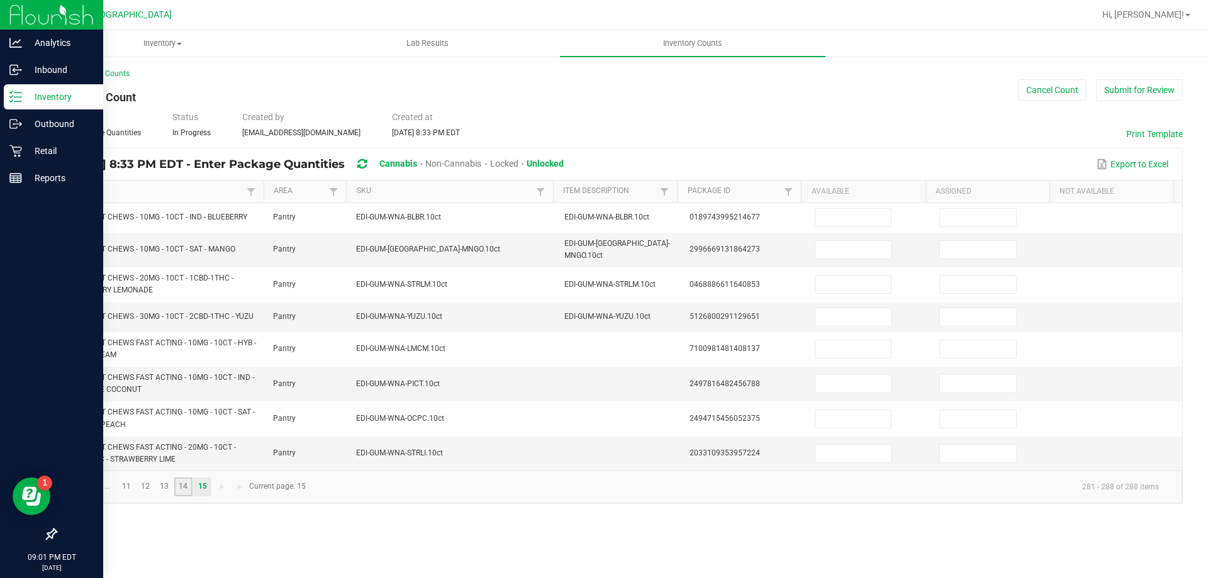
click at [185, 481] on link "14" at bounding box center [183, 487] width 18 height 19
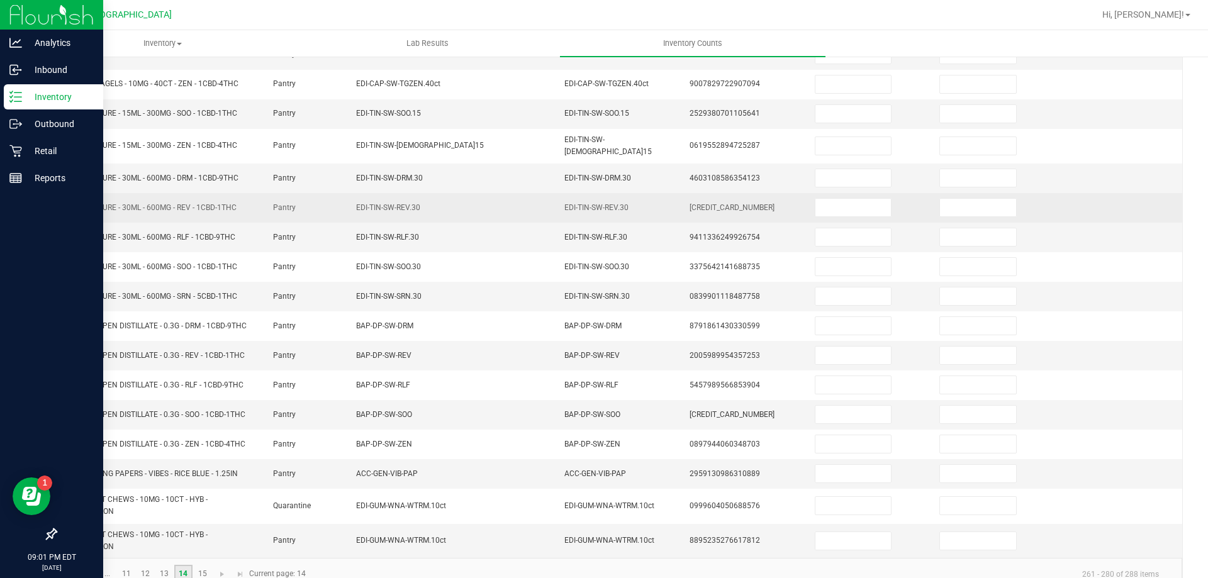
scroll to position [272, 0]
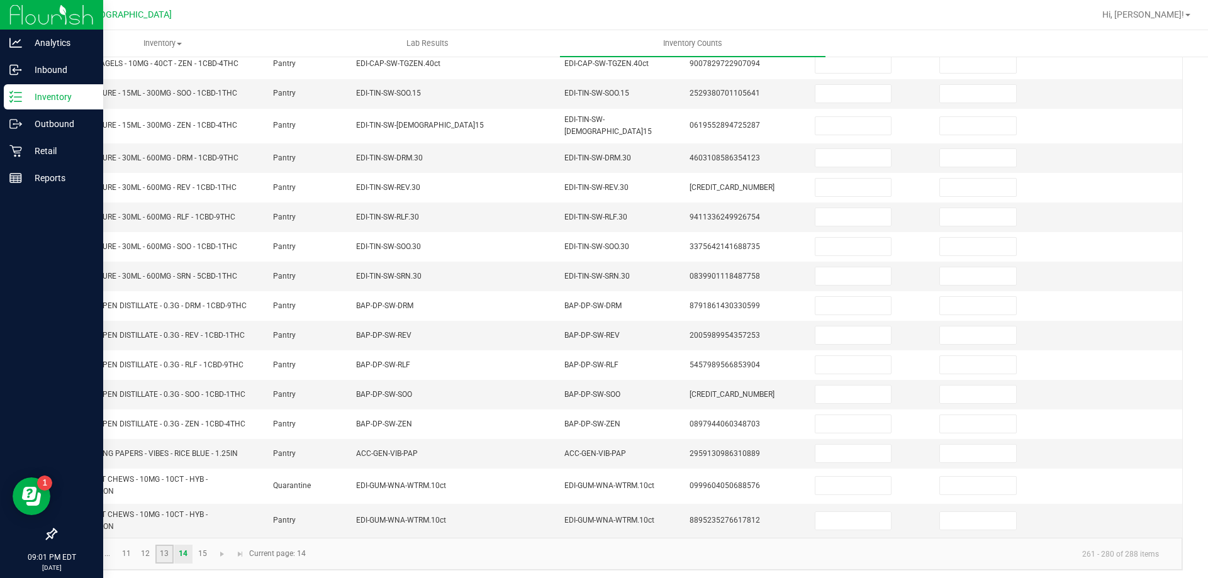
click at [162, 549] on link "13" at bounding box center [164, 554] width 18 height 19
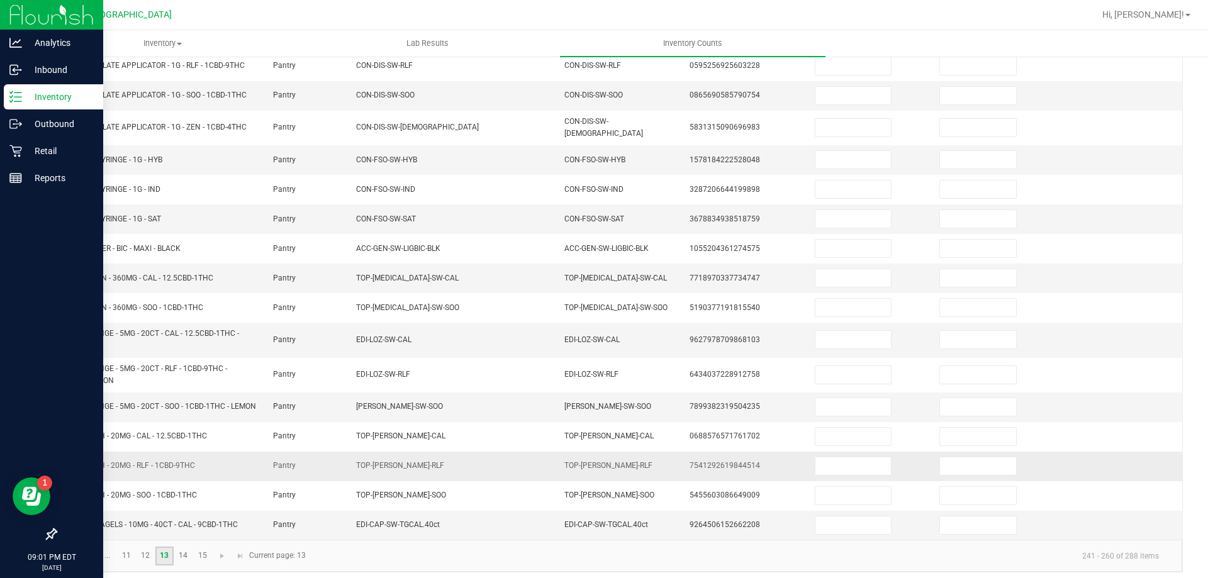
scroll to position [277, 0]
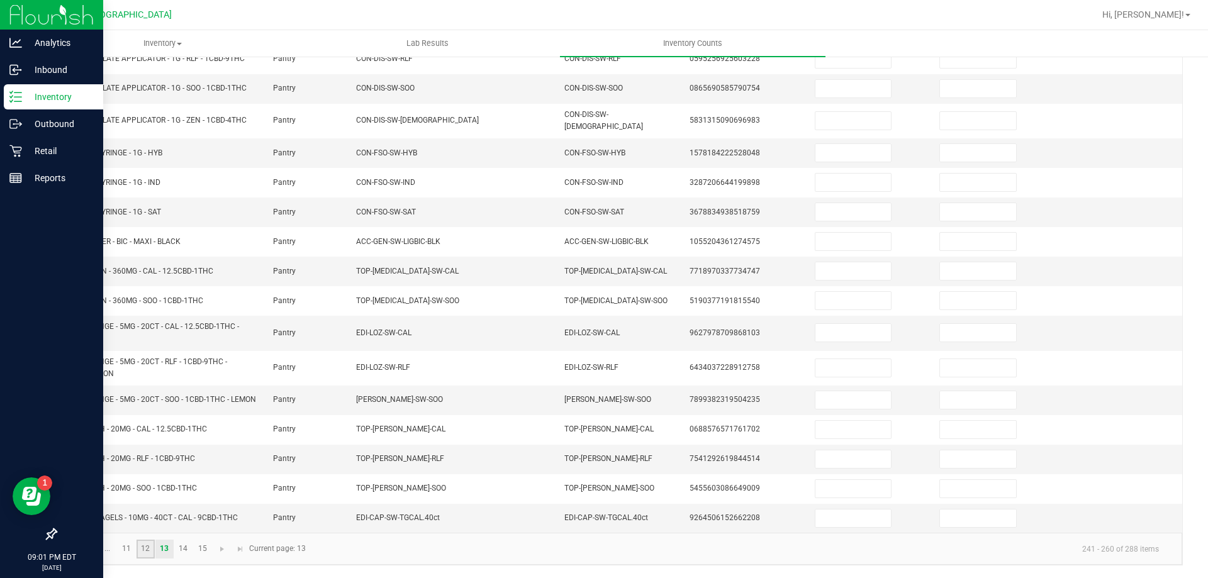
click at [147, 551] on link "12" at bounding box center [146, 549] width 18 height 19
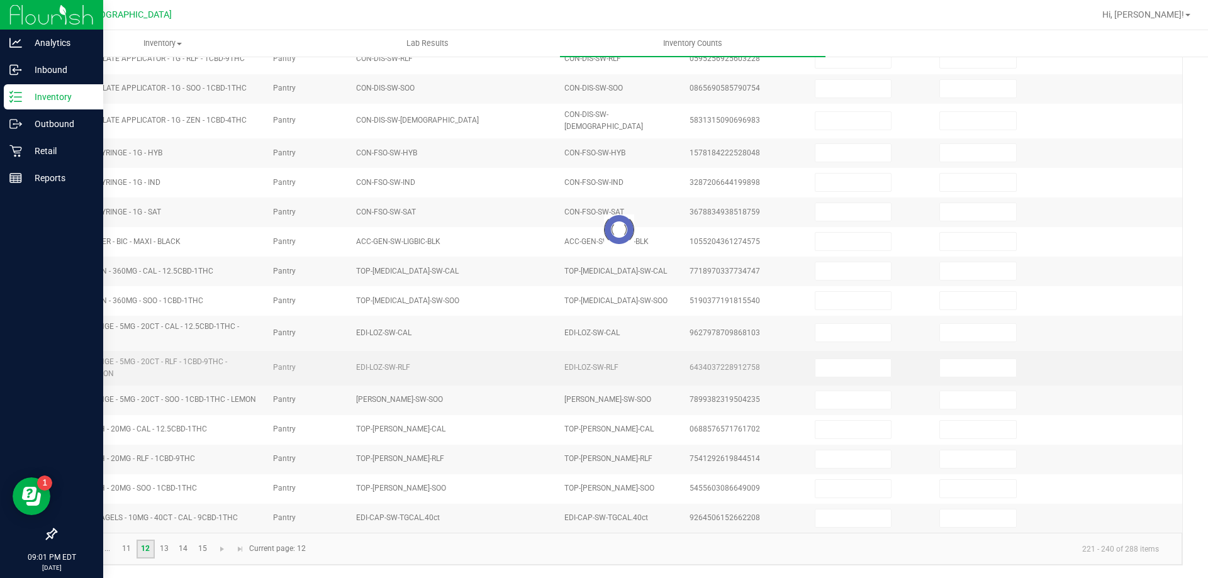
type input "2"
type input "3"
type input "10"
type input "2"
type input "5"
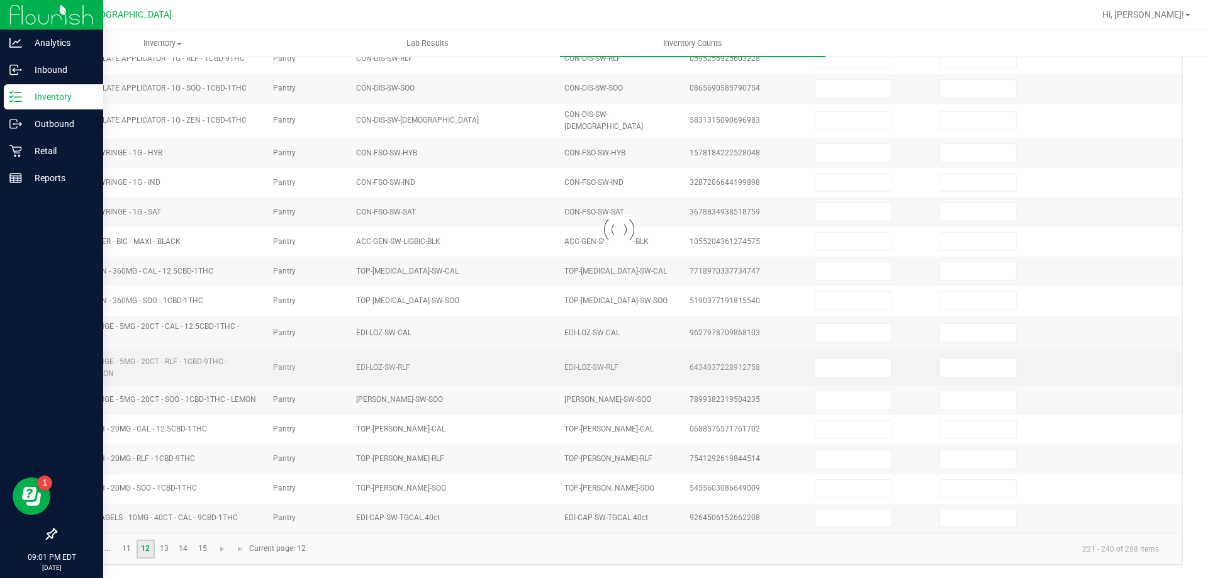
type input "1"
type input "14"
type input "1"
type input "11"
type input "12"
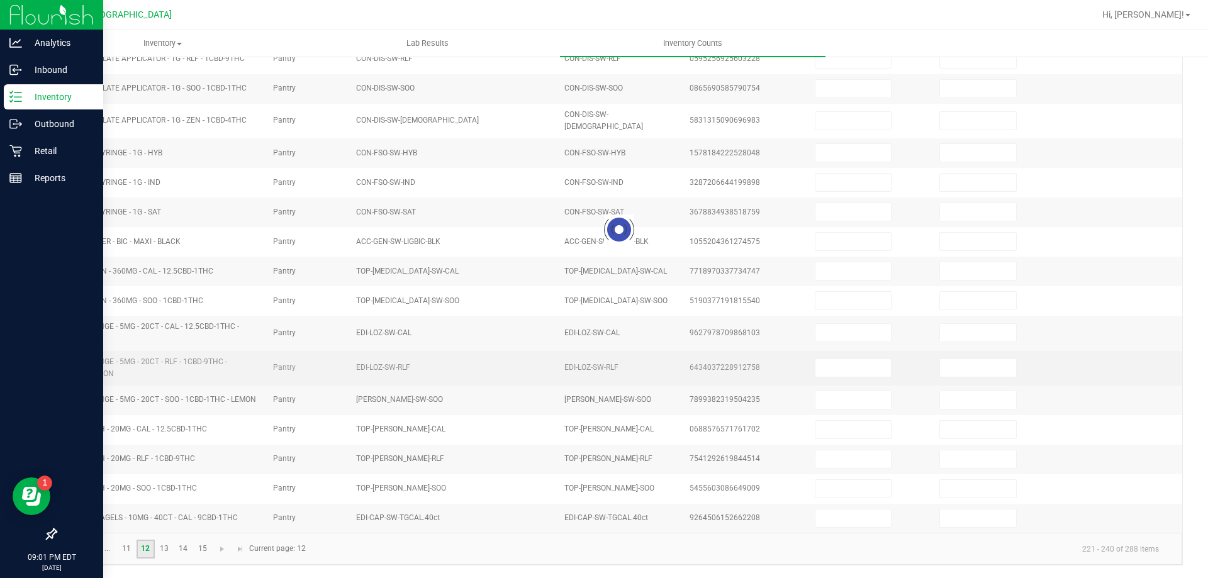
type input "32"
type input "4"
type input "6"
type input "47"
type input "22"
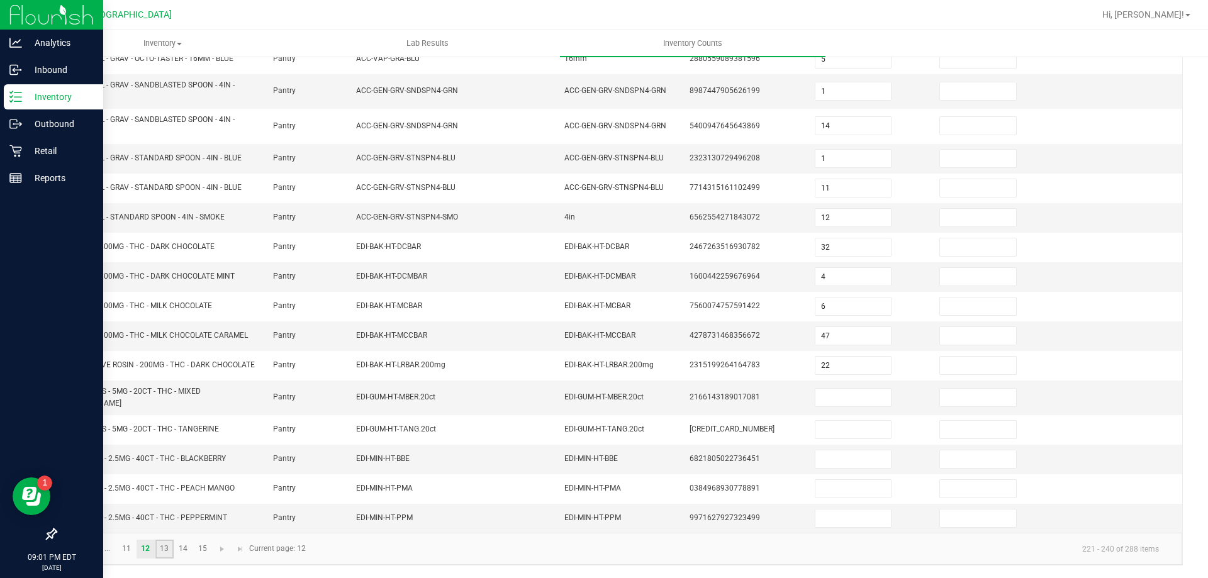
click at [171, 551] on link "13" at bounding box center [164, 549] width 18 height 19
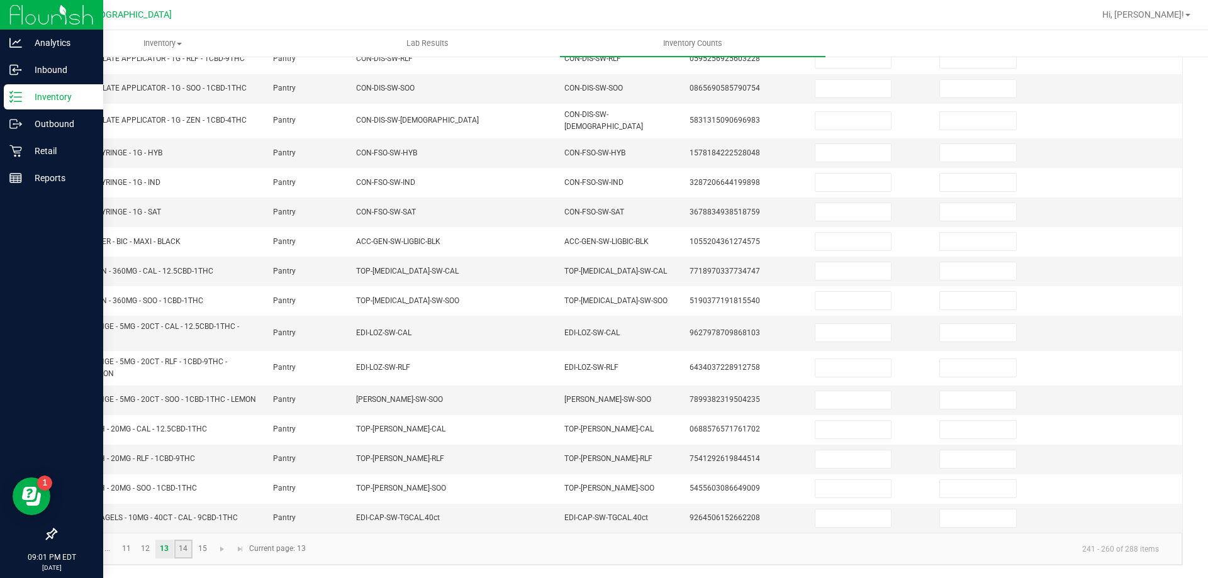
click at [183, 547] on link "14" at bounding box center [183, 549] width 18 height 19
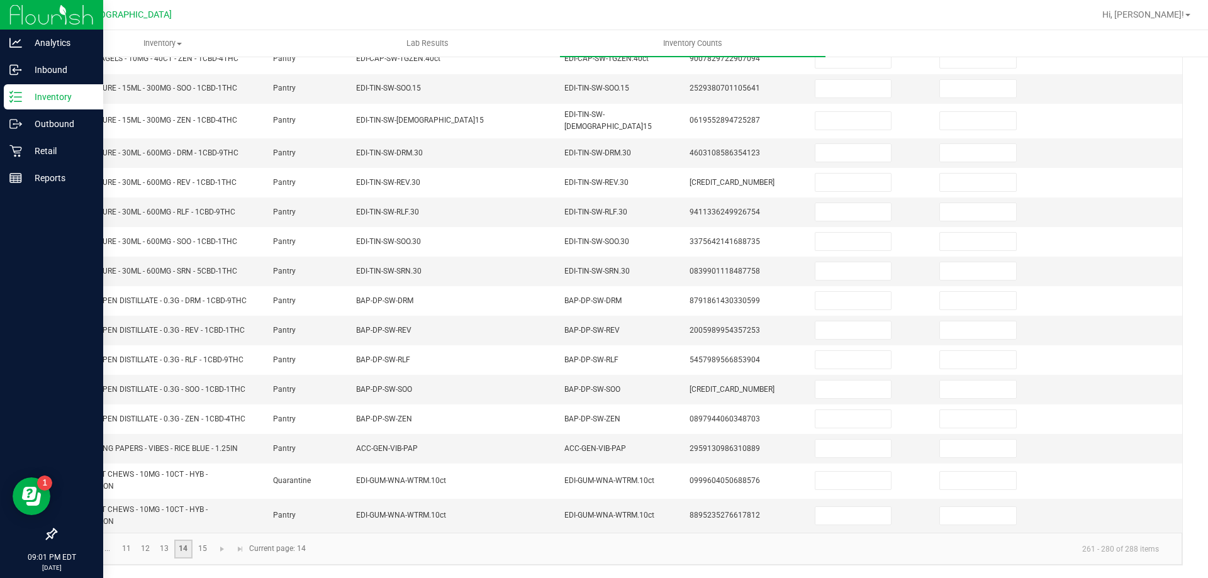
scroll to position [272, 0]
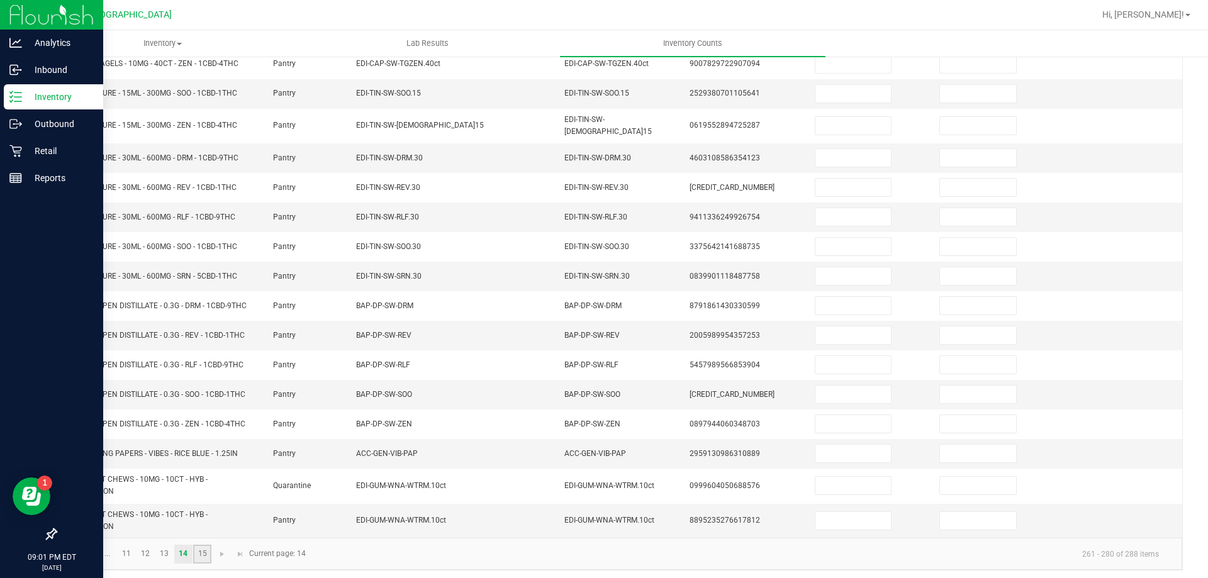
click at [197, 551] on link "15" at bounding box center [202, 554] width 18 height 19
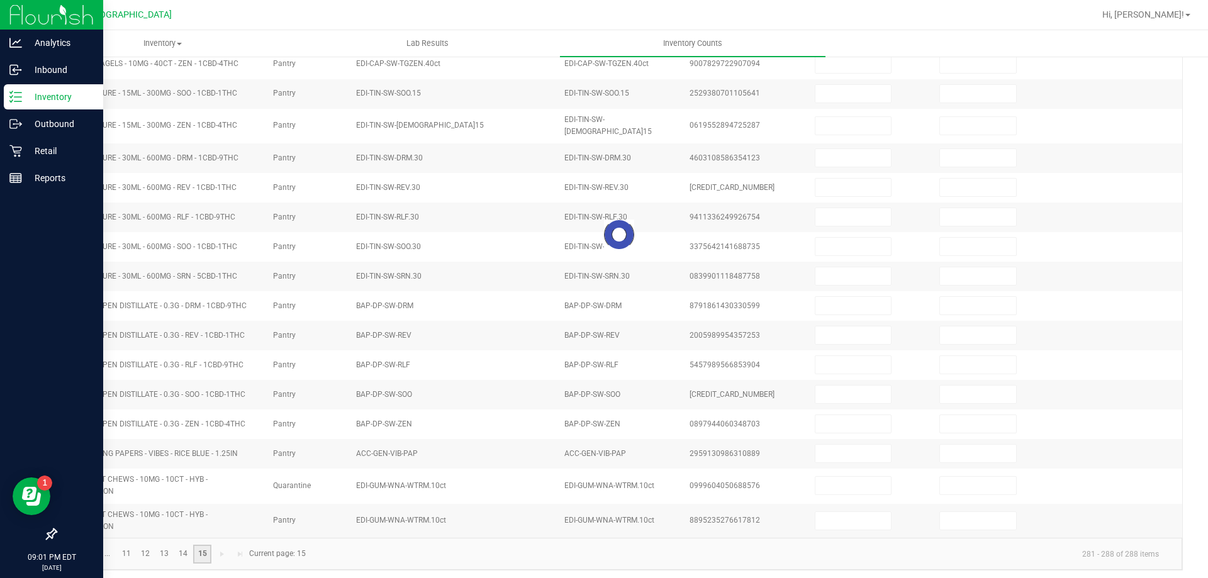
scroll to position [0, 0]
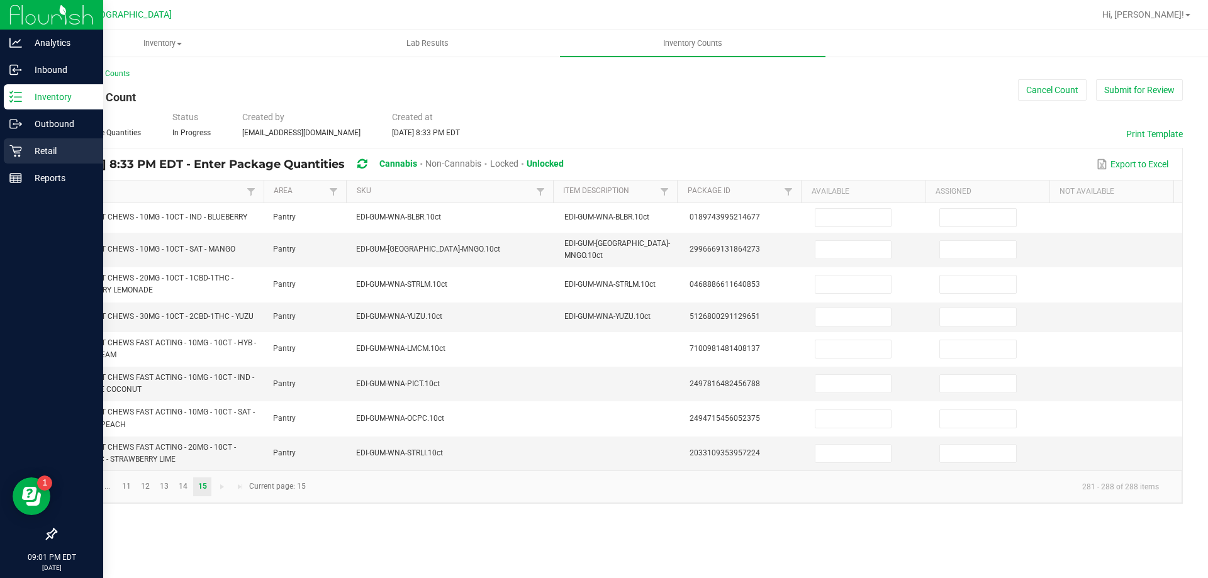
click at [23, 150] on p "Retail" at bounding box center [60, 150] width 76 height 15
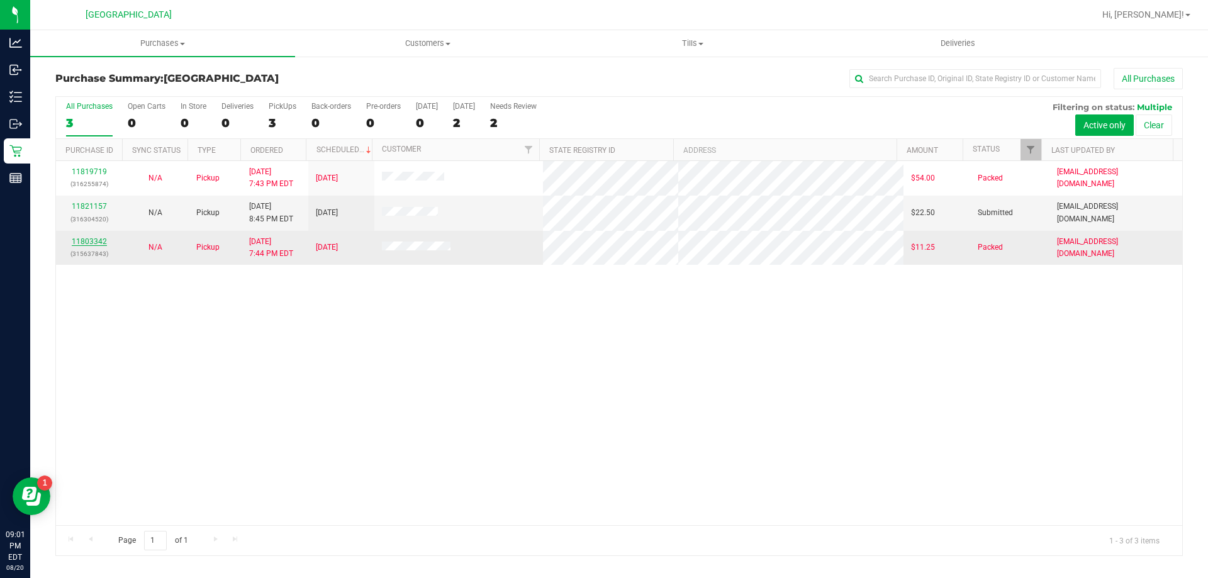
click at [95, 242] on link "11803342" at bounding box center [89, 241] width 35 height 9
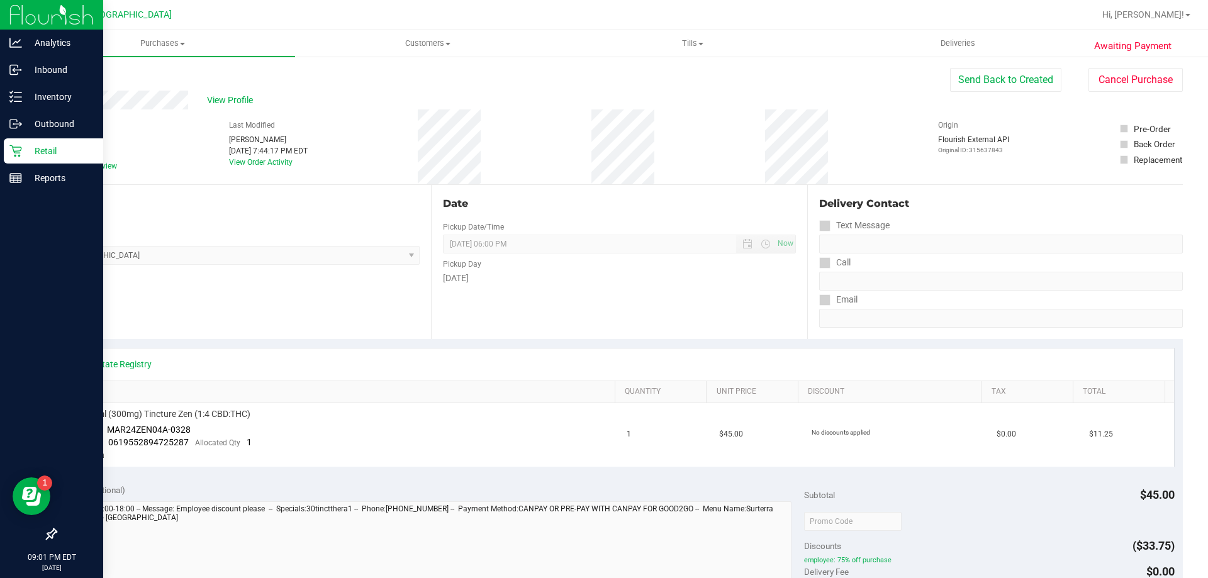
click at [24, 147] on p "Retail" at bounding box center [60, 150] width 76 height 15
